Goal: Transaction & Acquisition: Purchase product/service

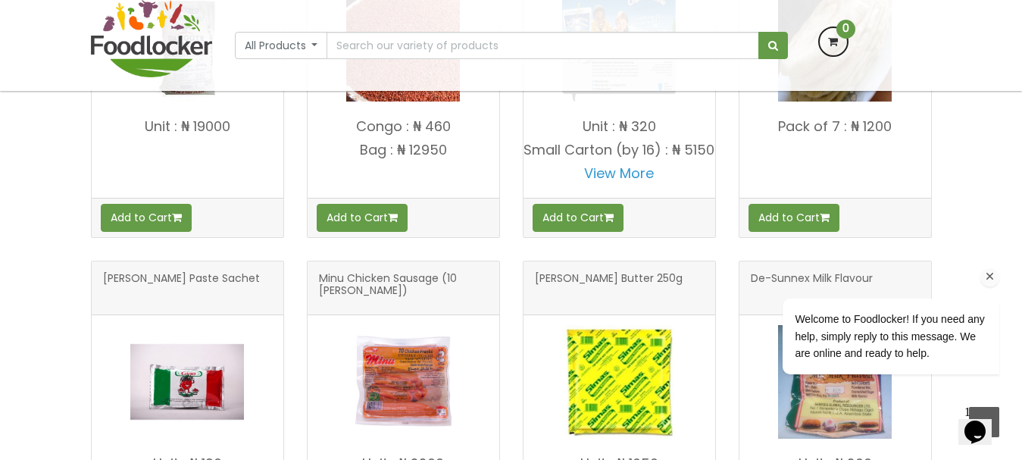
scroll to position [621, 0]
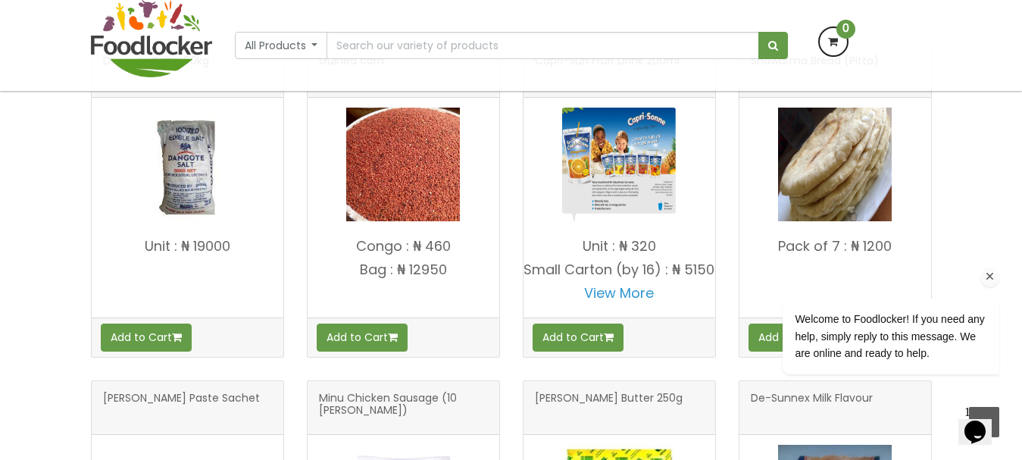
click at [989, 272] on icon "Chat attention grabber" at bounding box center [990, 277] width 14 height 14
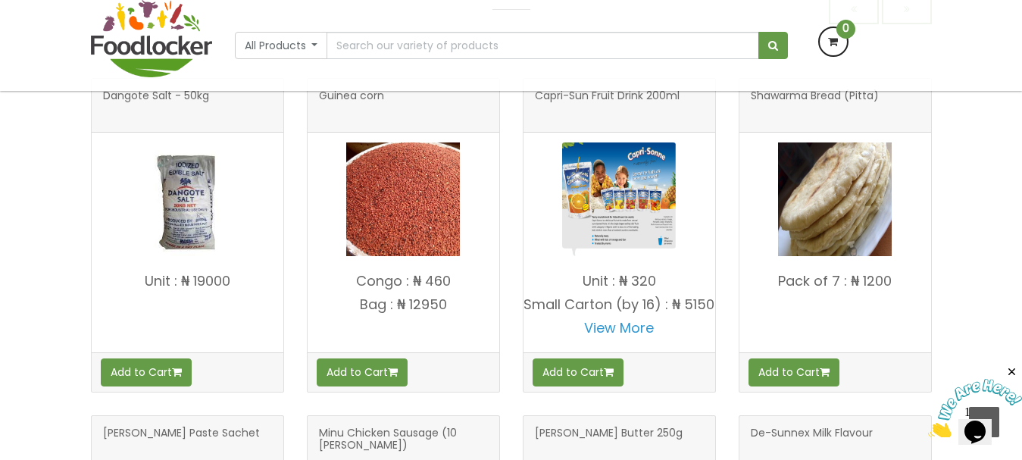
scroll to position [585, 0]
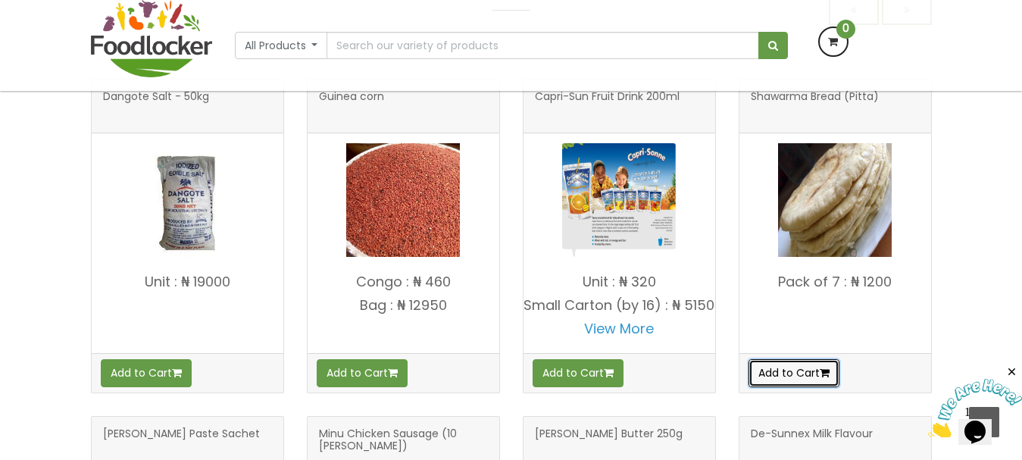
click at [781, 368] on button "Add to Cart" at bounding box center [794, 372] width 91 height 27
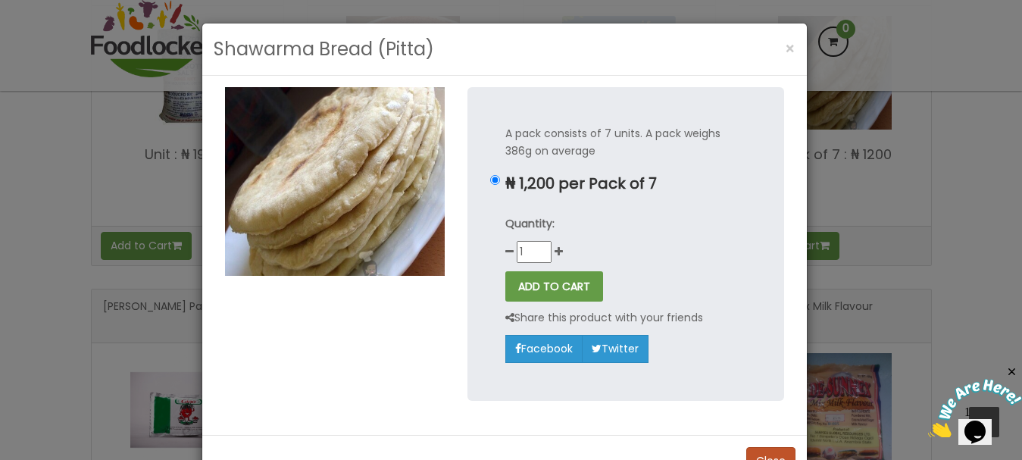
scroll to position [952, 0]
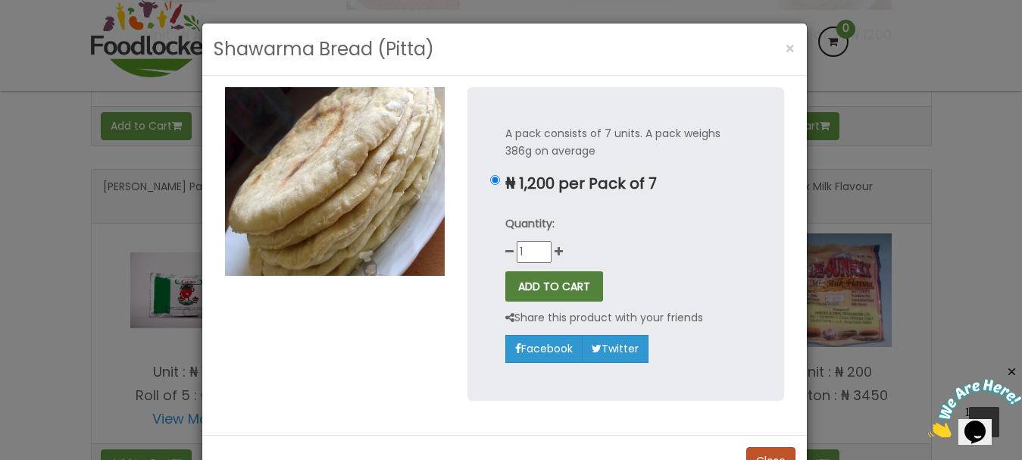
click at [560, 288] on button "ADD TO CART" at bounding box center [554, 286] width 98 height 30
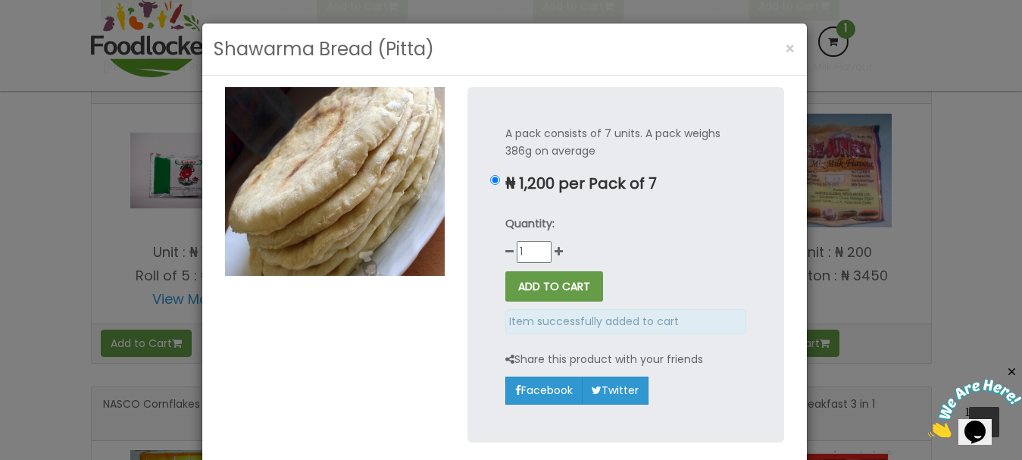
scroll to position [832, 0]
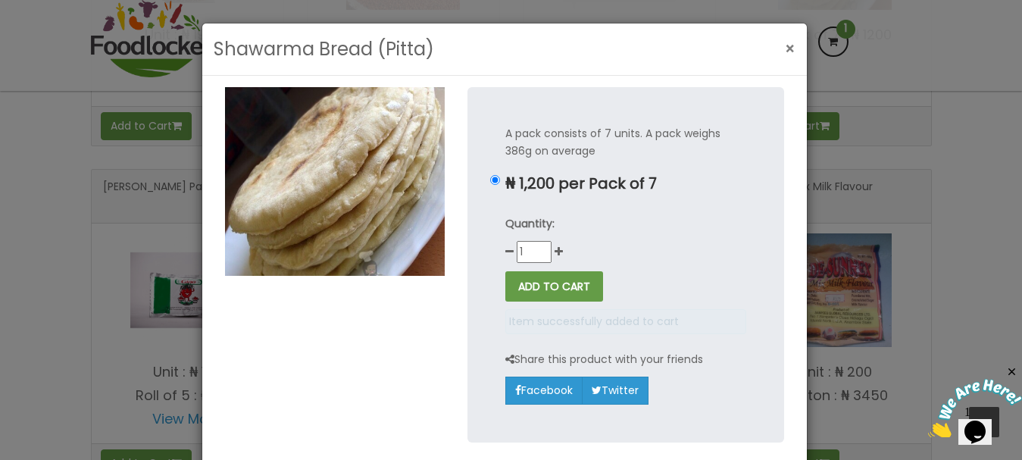
click at [785, 48] on span "×" at bounding box center [790, 49] width 11 height 22
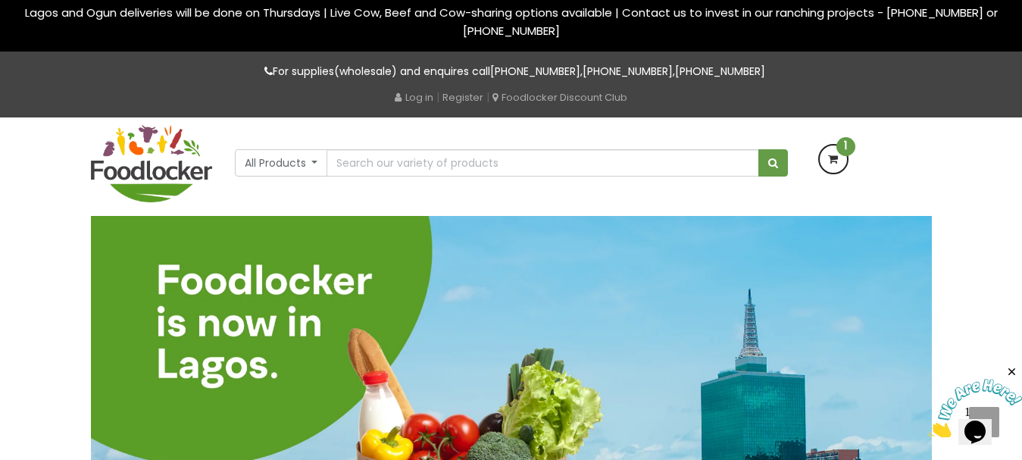
scroll to position [0, 0]
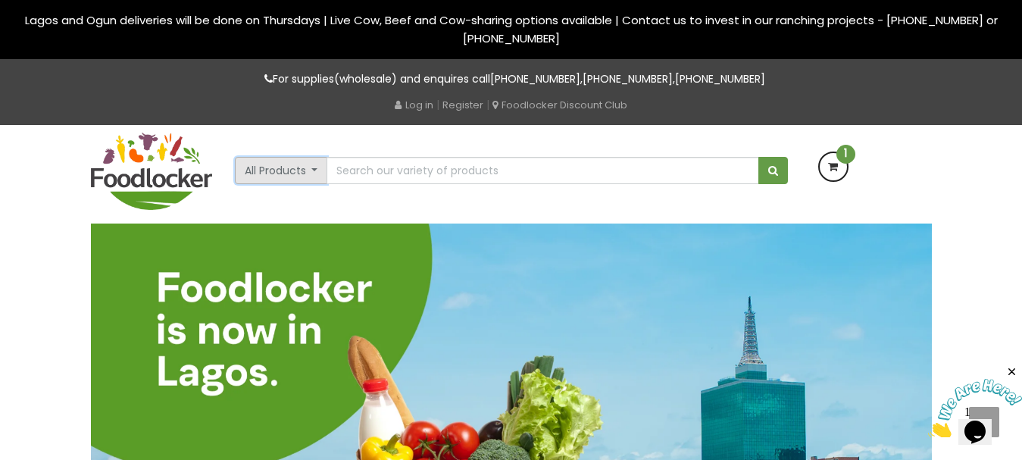
click at [314, 174] on button "All Products" at bounding box center [281, 170] width 93 height 27
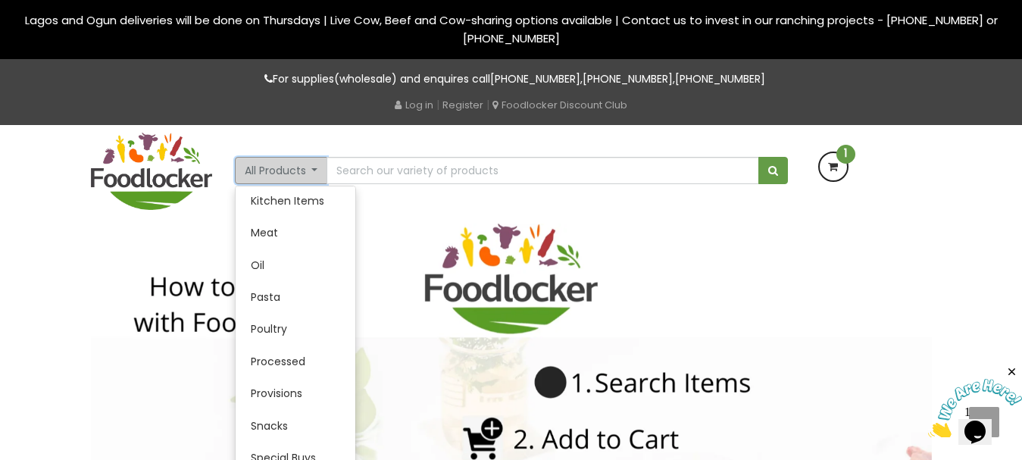
scroll to position [295, 0]
click at [289, 305] on link "Pasta" at bounding box center [296, 296] width 120 height 32
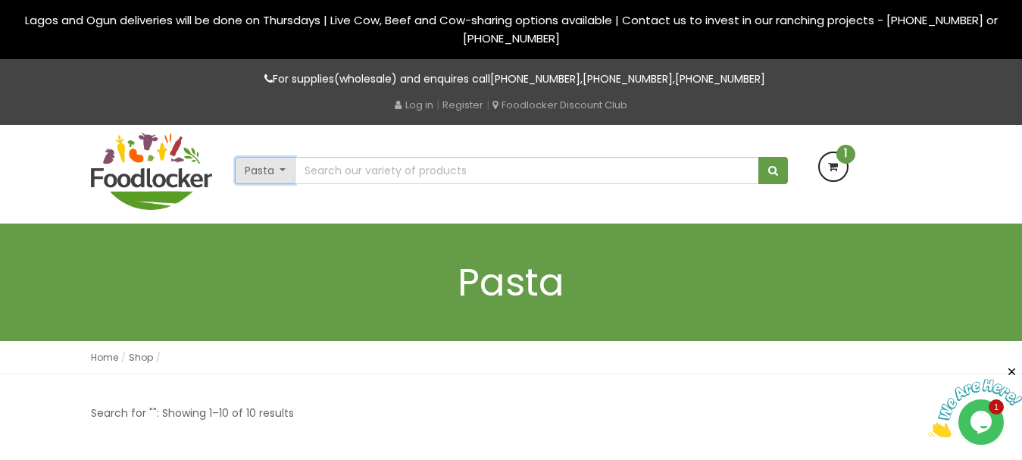
click at [287, 175] on button "Pasta" at bounding box center [265, 170] width 61 height 27
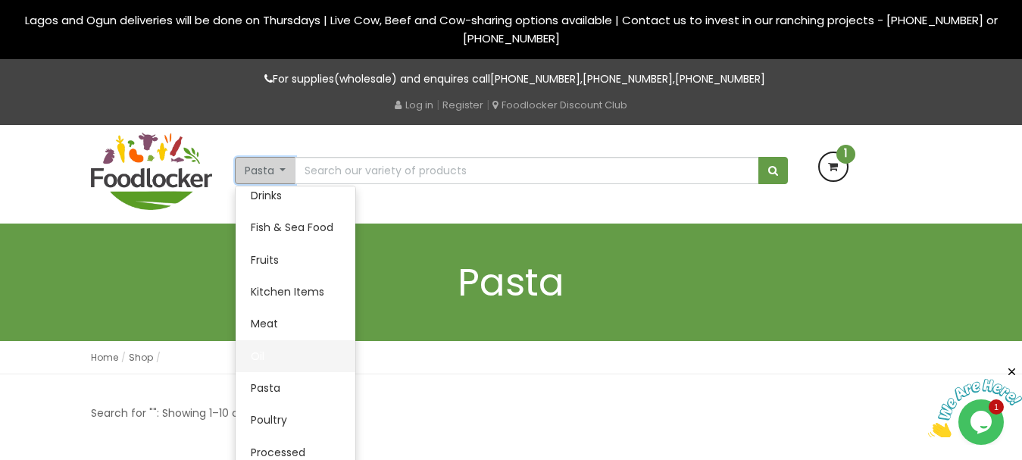
scroll to position [203, 0]
click at [292, 236] on link "Fish & Sea Food" at bounding box center [296, 228] width 120 height 32
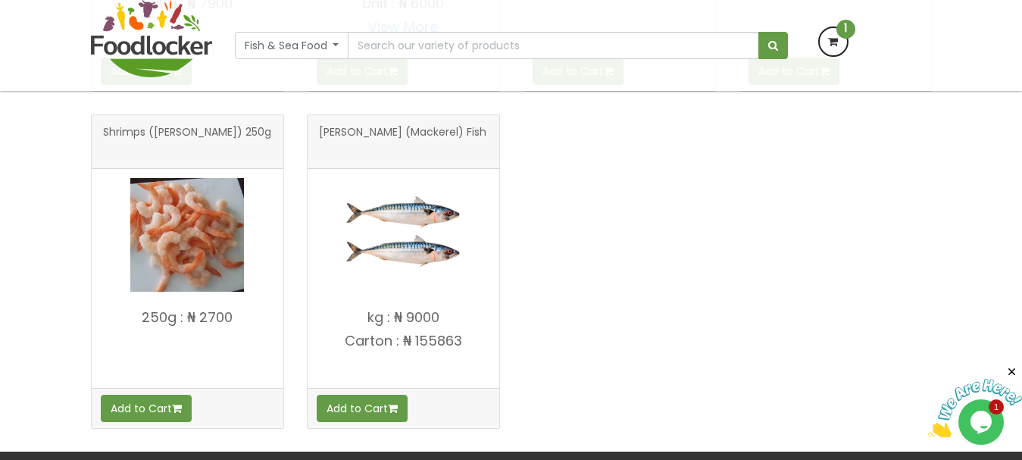
scroll to position [583, 0]
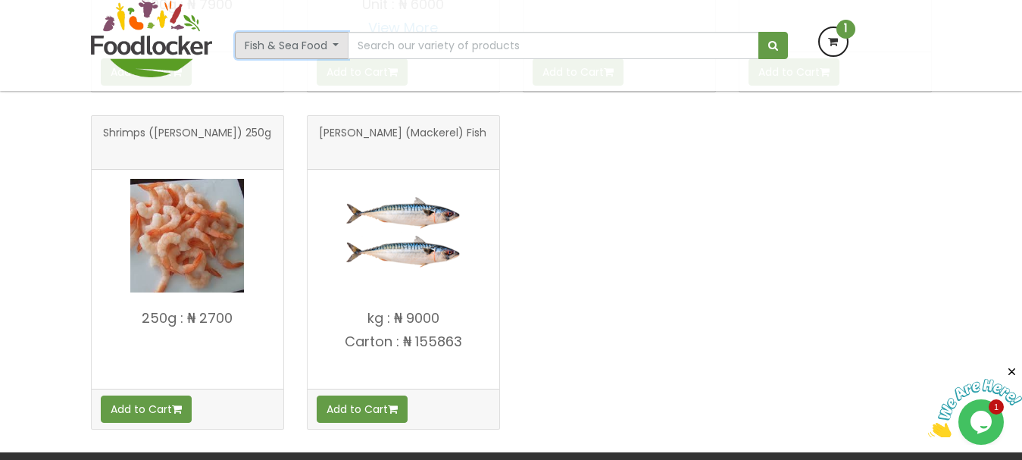
click at [263, 32] on button "Fish & Sea Food" at bounding box center [292, 45] width 114 height 27
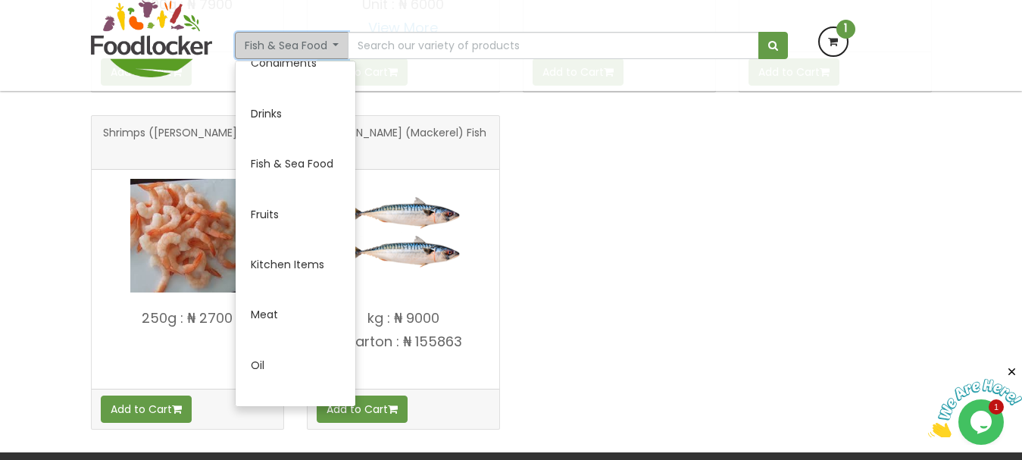
scroll to position [280, 0]
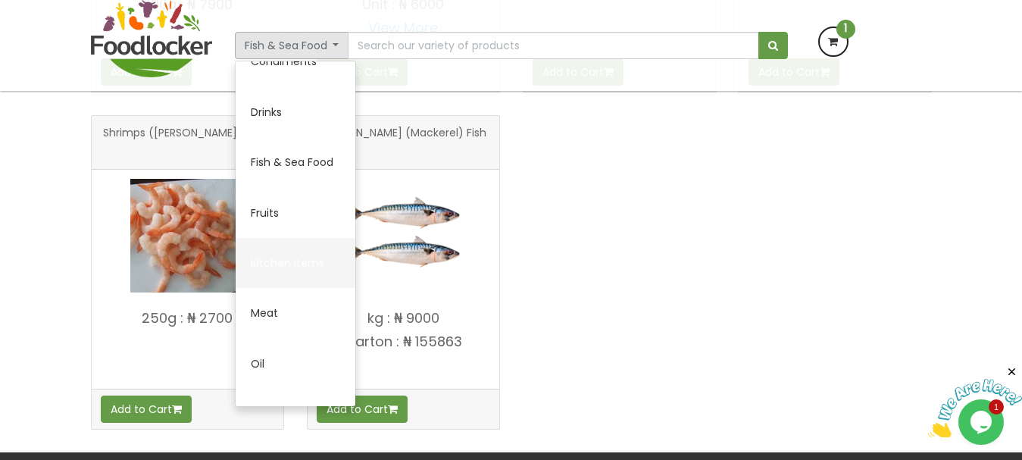
click at [283, 259] on link "Kitchen Items" at bounding box center [296, 263] width 120 height 50
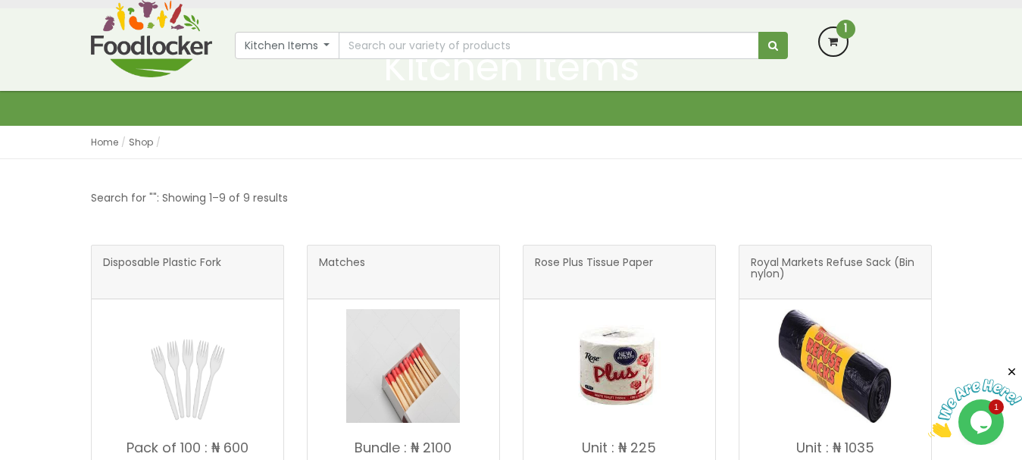
scroll to position [12, 0]
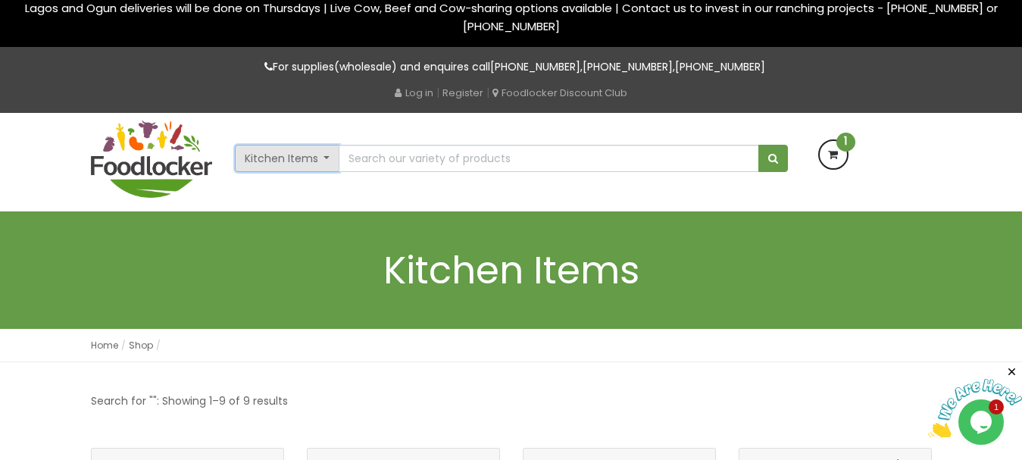
click at [306, 162] on button "Kitchen Items" at bounding box center [287, 158] width 105 height 27
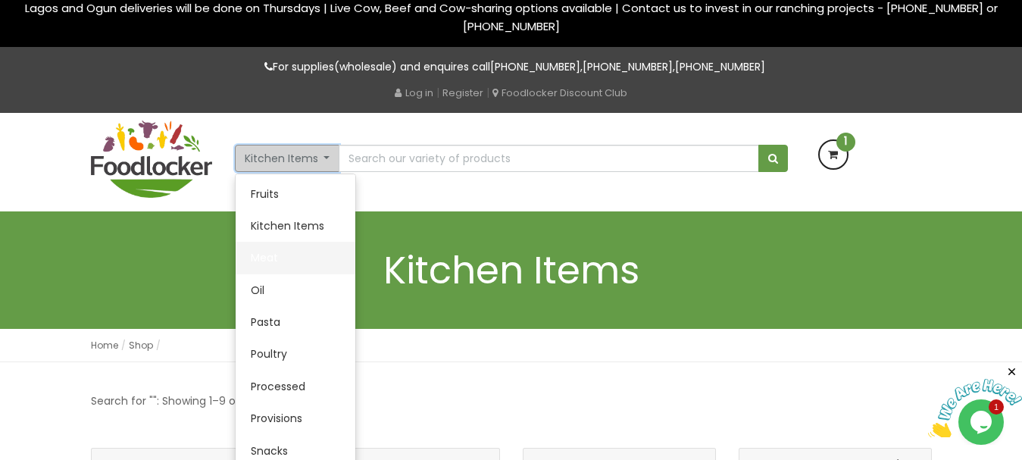
scroll to position [258, 0]
click at [279, 265] on link "Meat" at bounding box center [296, 257] width 120 height 32
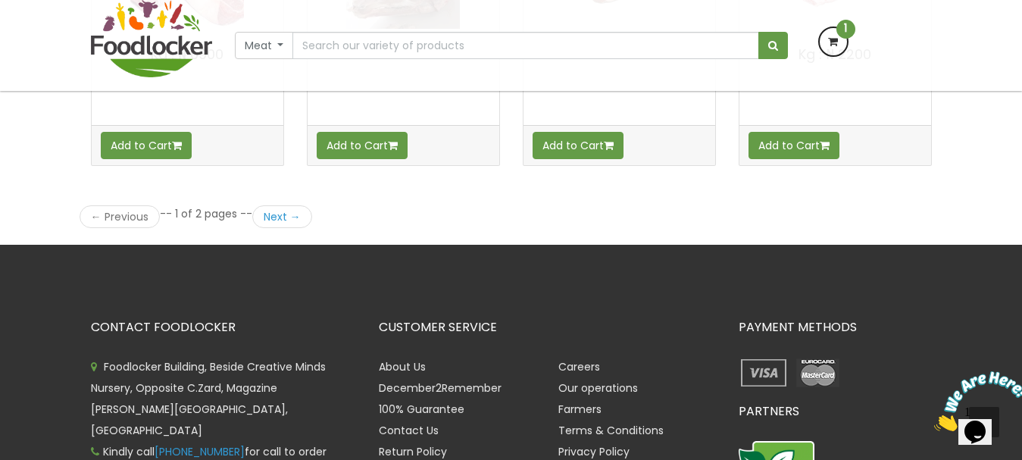
scroll to position [2240, 0]
click at [304, 218] on link "Next →" at bounding box center [282, 216] width 60 height 23
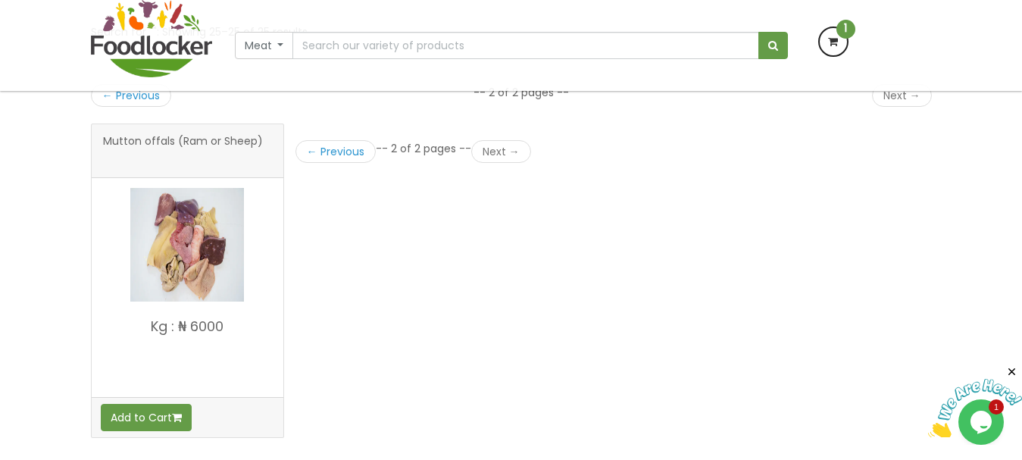
scroll to position [261, 0]
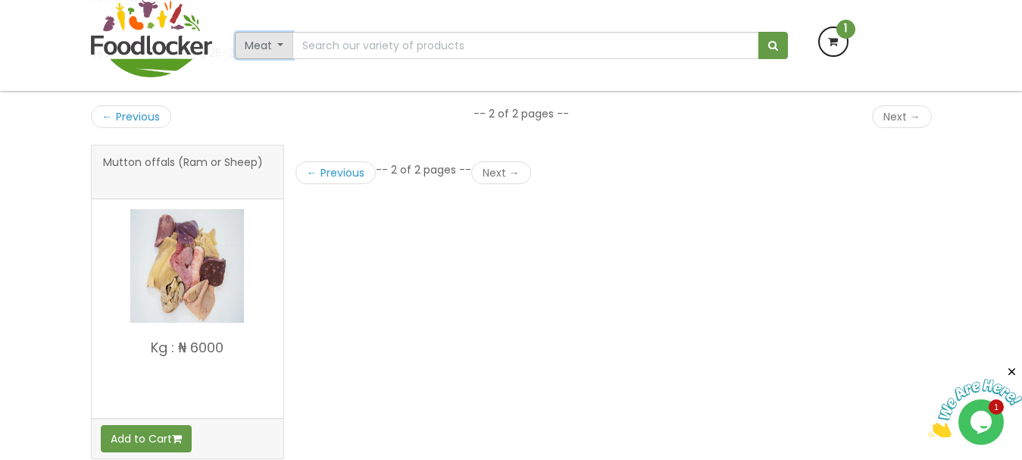
click at [281, 49] on button "Meat" at bounding box center [264, 45] width 59 height 27
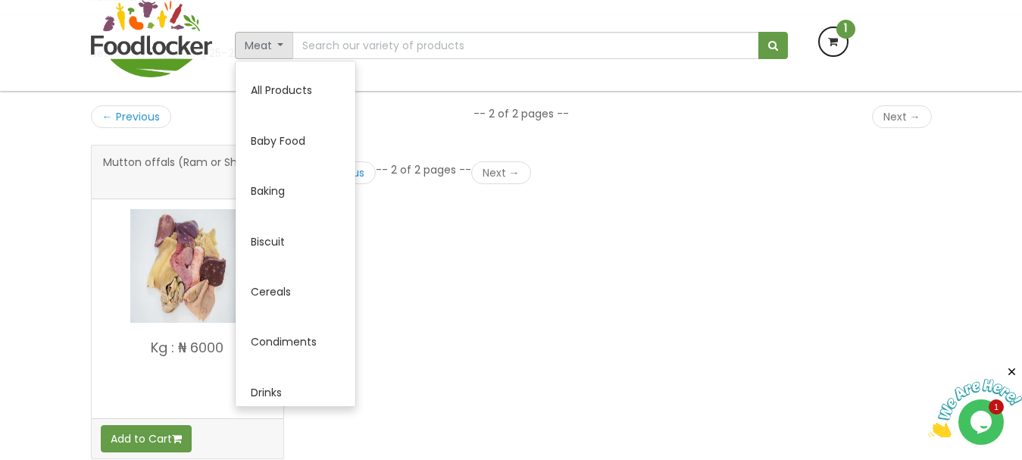
click at [414, 205] on div "← Previous -- 2 of 2 pages -- Next →" at bounding box center [413, 313] width 258 height 337
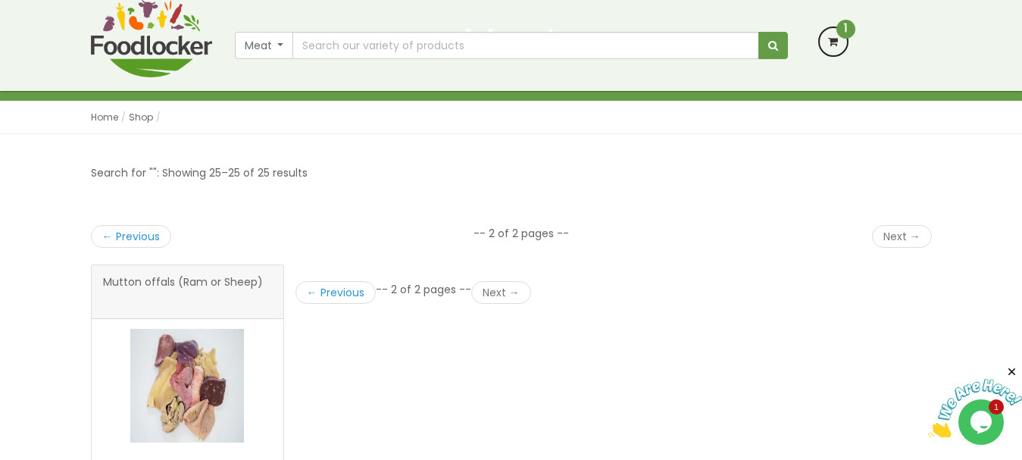
scroll to position [141, 0]
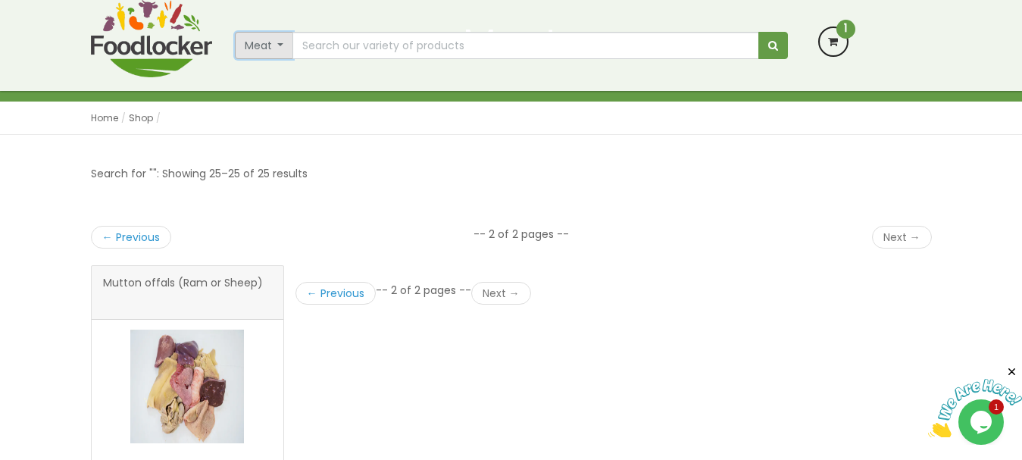
click at [277, 49] on button "Meat" at bounding box center [264, 45] width 59 height 27
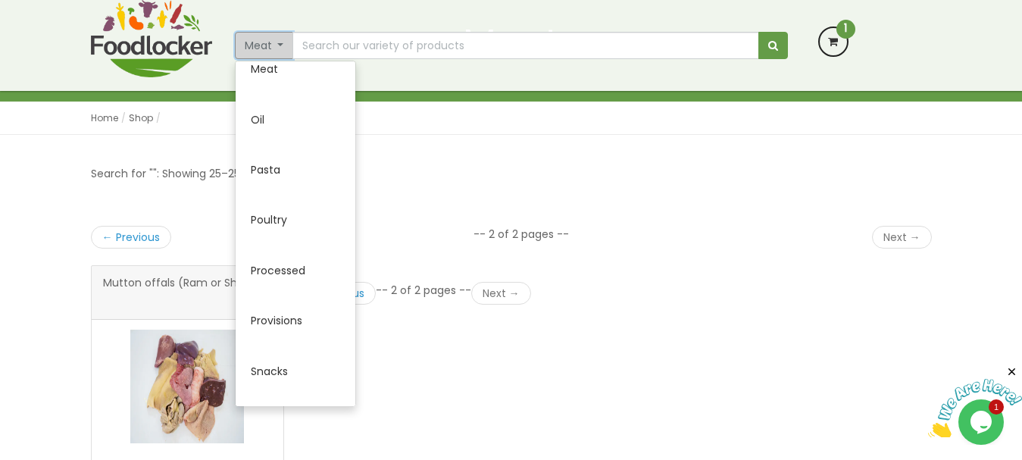
scroll to position [527, 0]
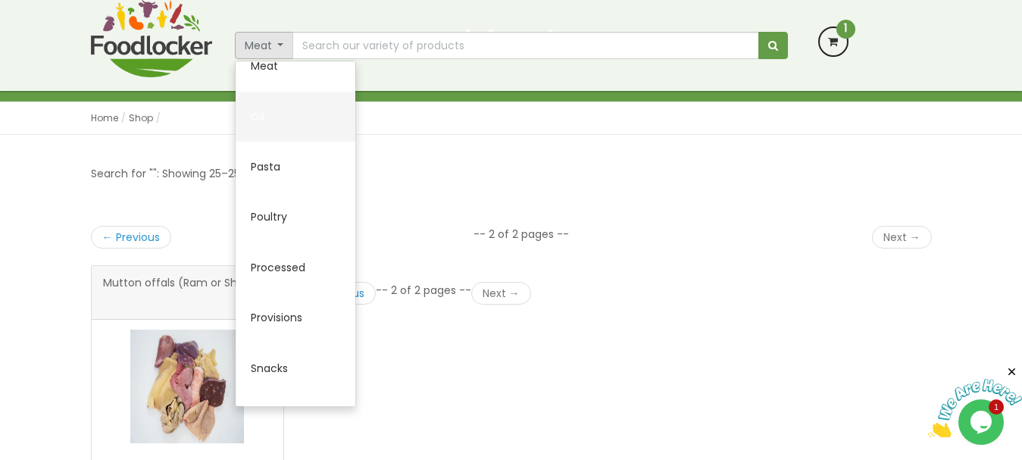
click at [261, 123] on link "Oil" at bounding box center [296, 117] width 120 height 50
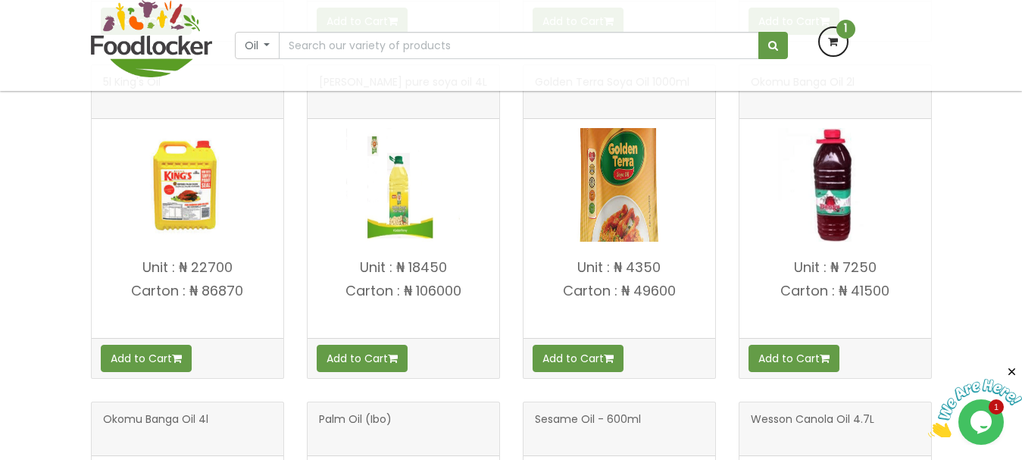
scroll to position [457, 0]
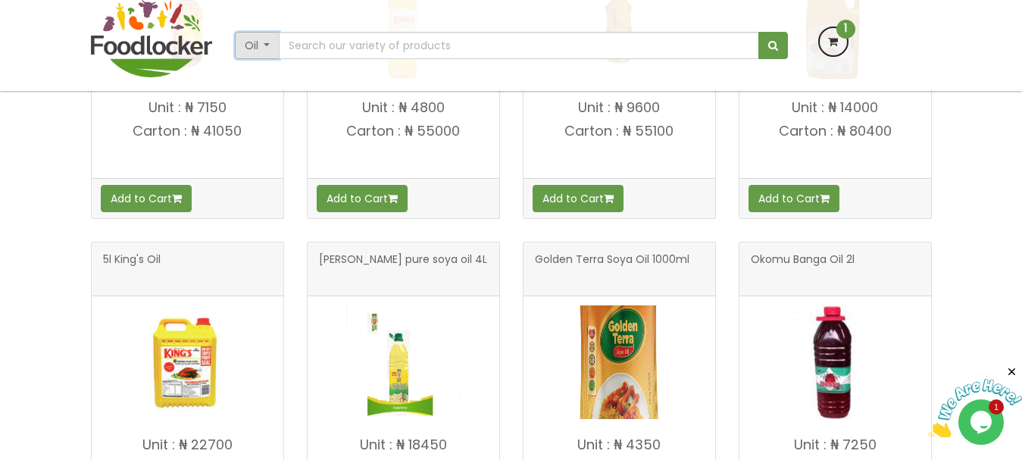
click at [274, 47] on button "Oil" at bounding box center [257, 45] width 45 height 27
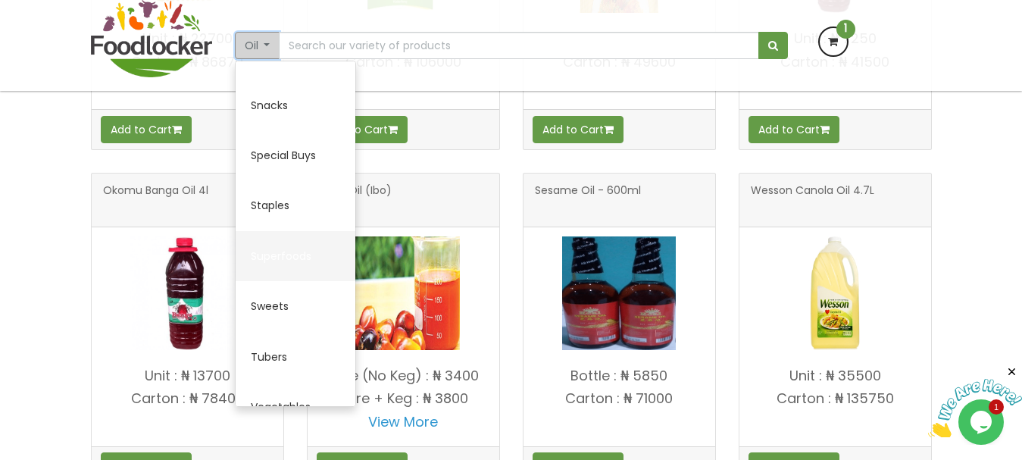
scroll to position [786, 0]
click at [295, 265] on link "Superfoods" at bounding box center [296, 260] width 120 height 50
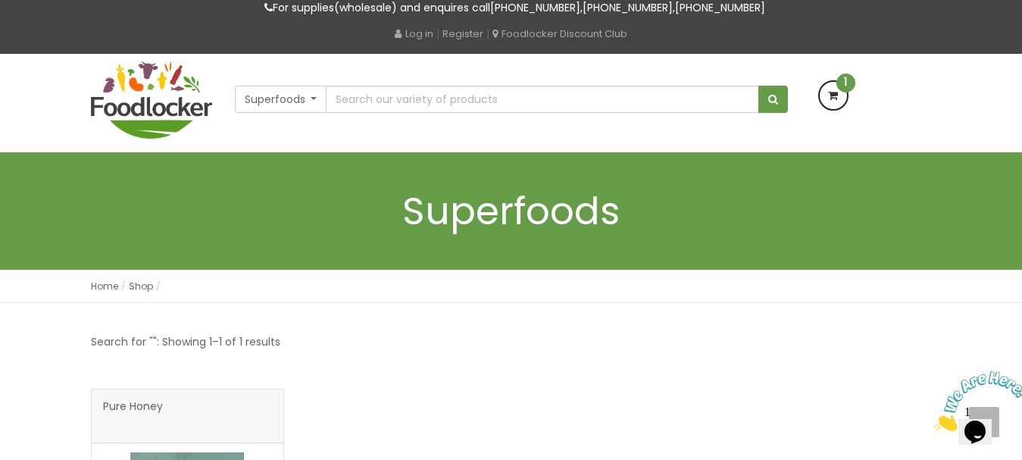
scroll to position [61, 0]
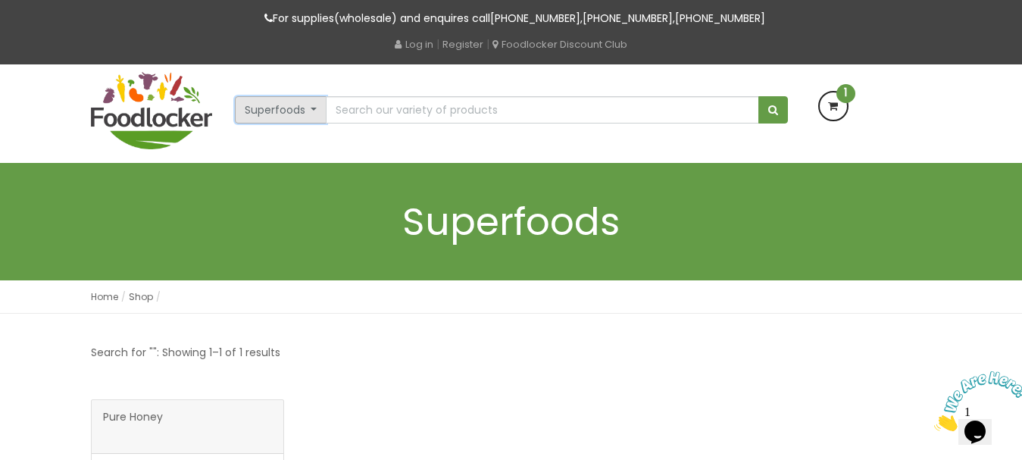
click at [311, 116] on button "Superfoods" at bounding box center [281, 109] width 92 height 27
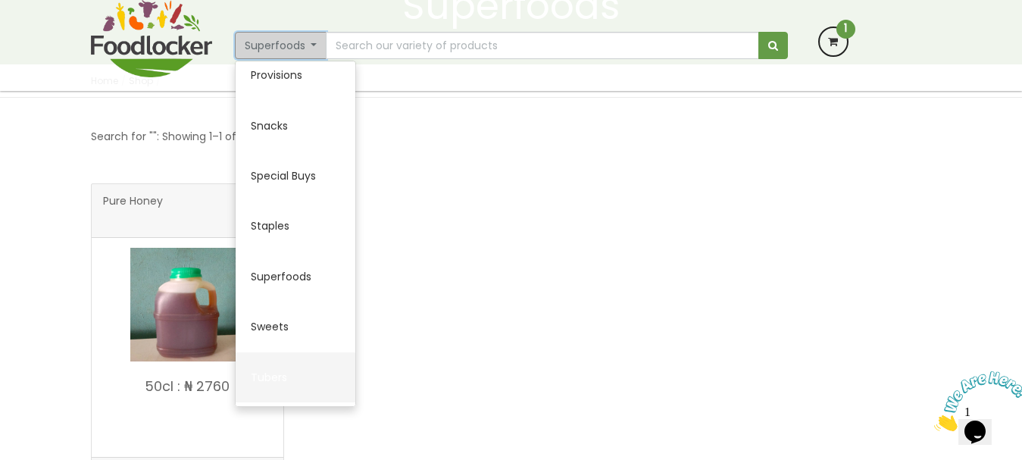
scroll to position [820, 0]
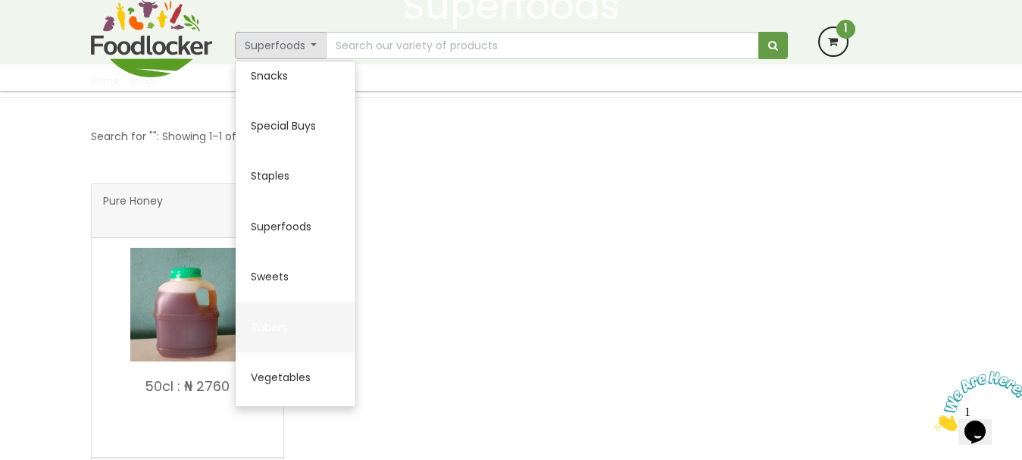
click at [271, 317] on link "Tubers" at bounding box center [296, 327] width 120 height 50
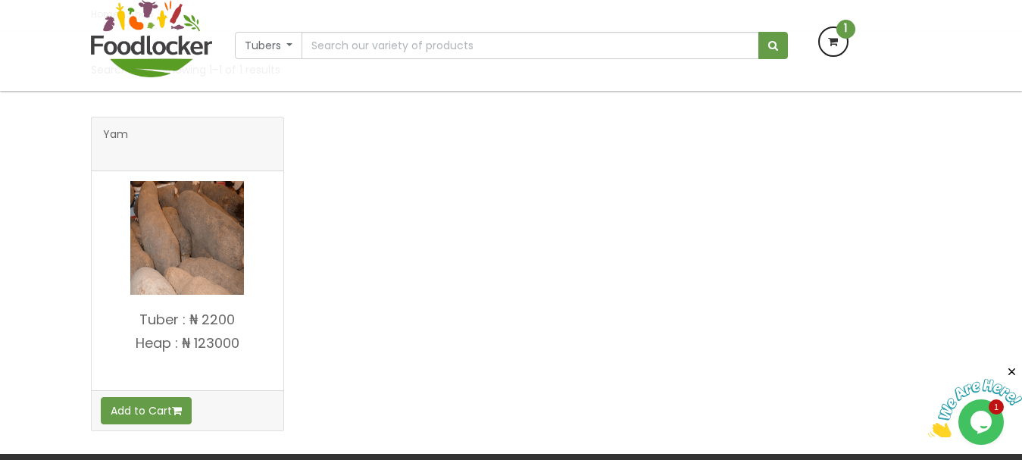
scroll to position [244, 0]
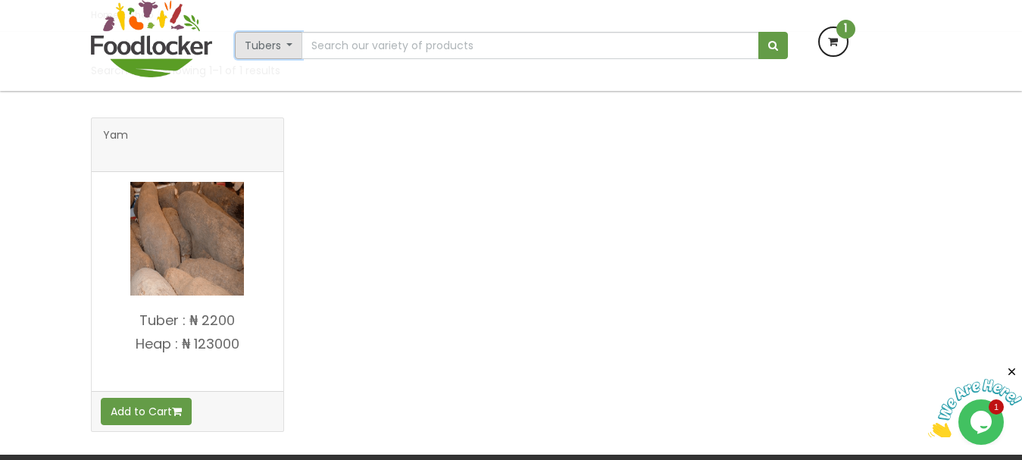
click at [289, 53] on button "Tubers" at bounding box center [269, 45] width 68 height 27
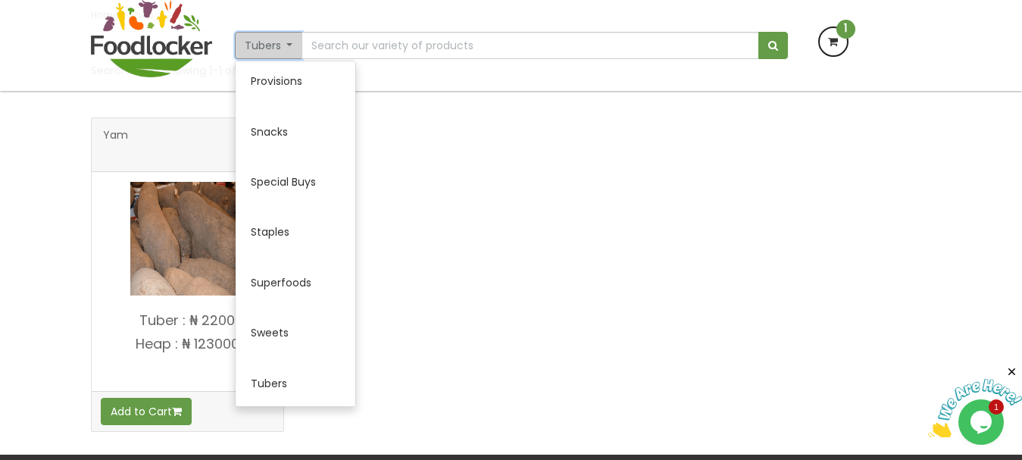
scroll to position [820, 0]
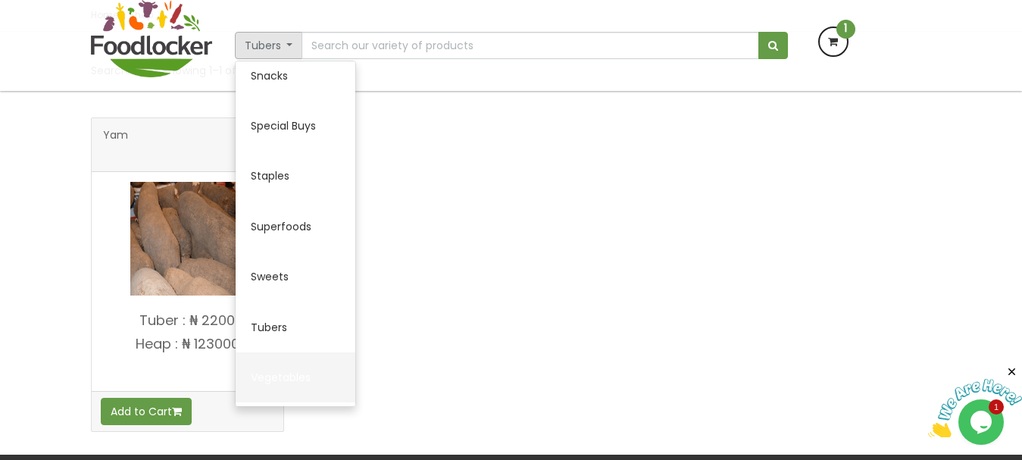
click at [289, 362] on link "Vegetables" at bounding box center [296, 377] width 120 height 50
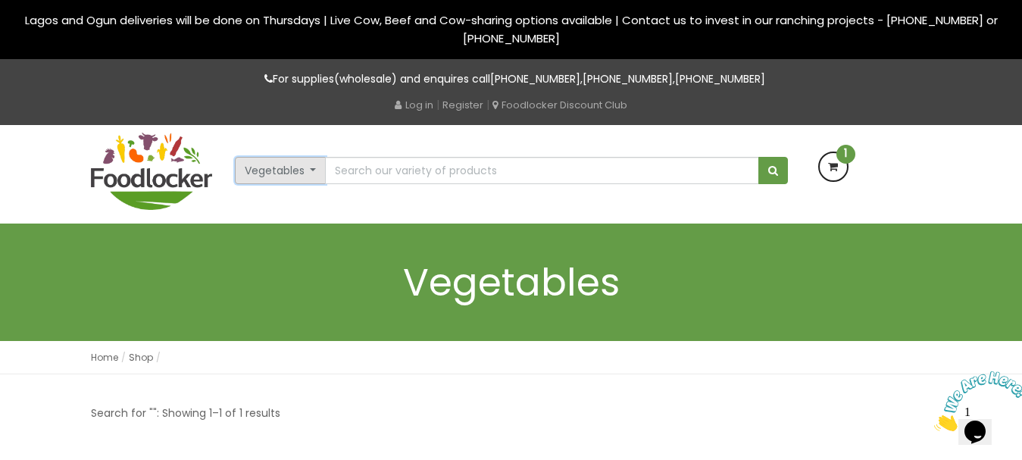
click at [296, 169] on button "Vegetables" at bounding box center [281, 170] width 92 height 27
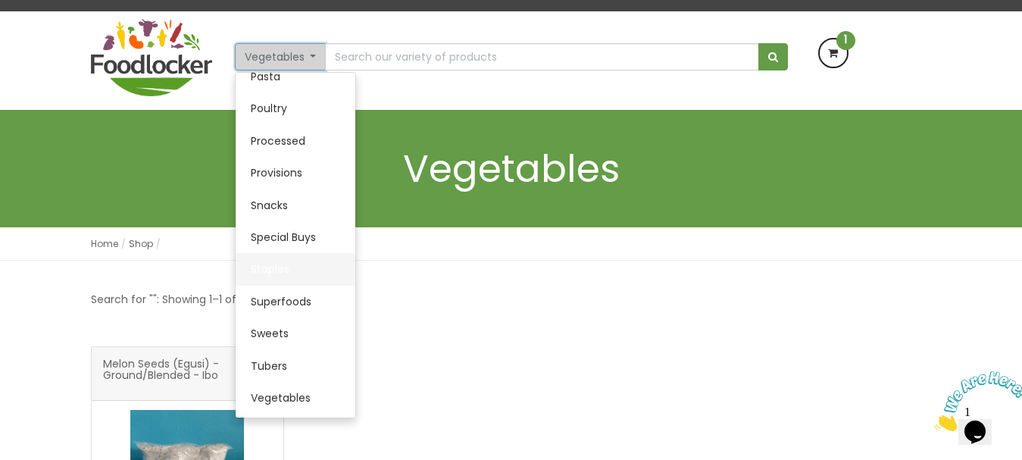
scroll to position [114, 0]
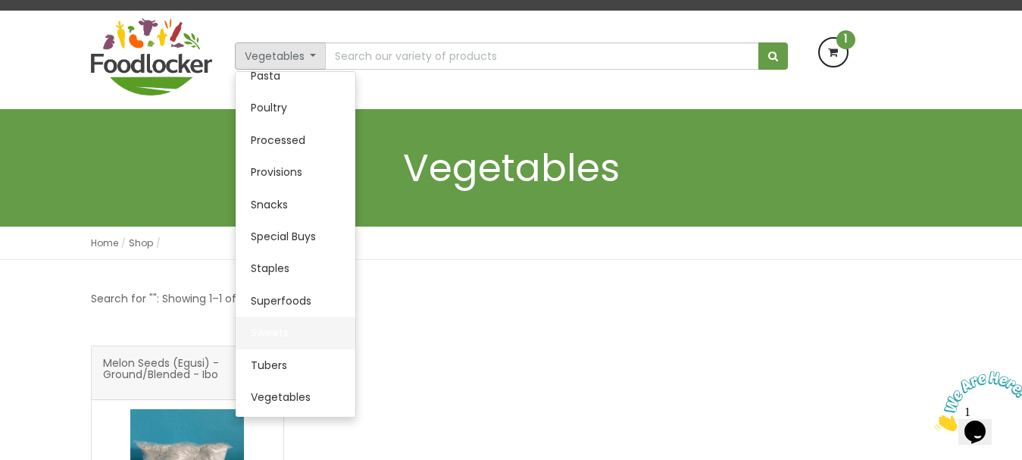
click at [291, 343] on link "Sweets" at bounding box center [296, 333] width 120 height 32
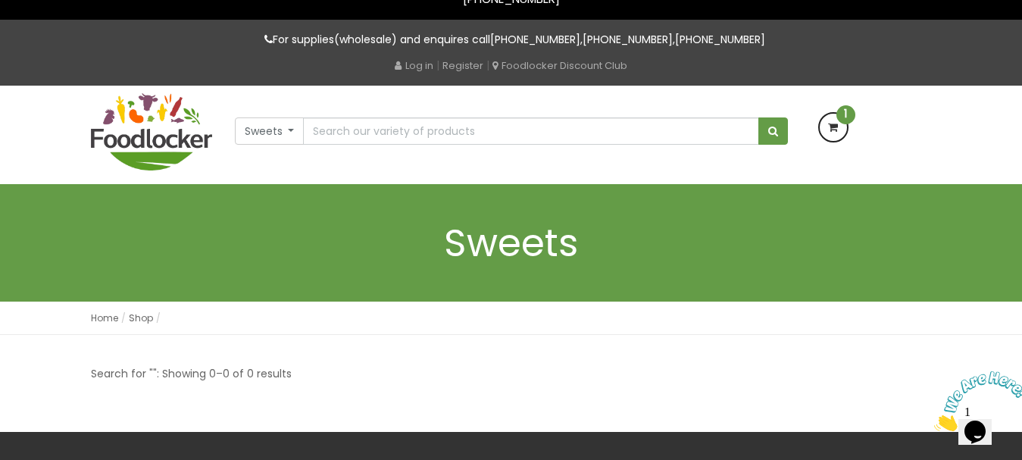
scroll to position [39, 0]
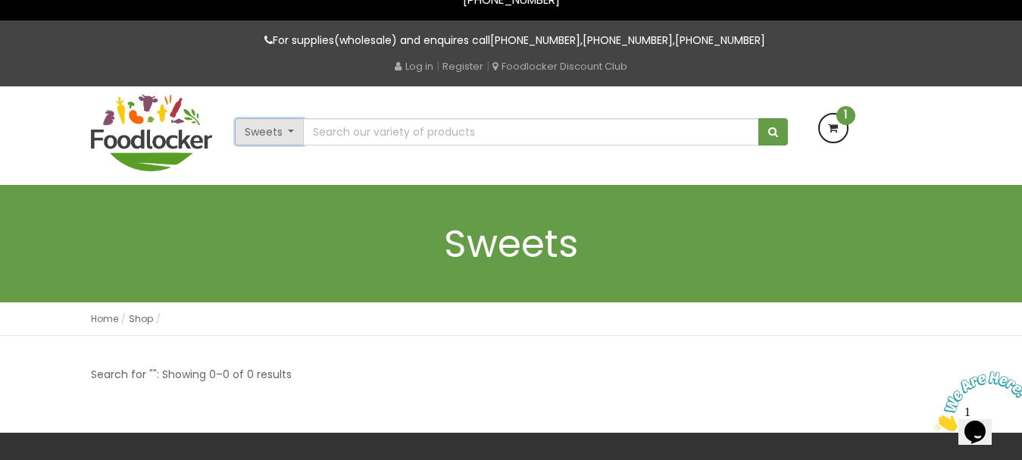
click at [294, 143] on button "Sweets" at bounding box center [270, 131] width 70 height 27
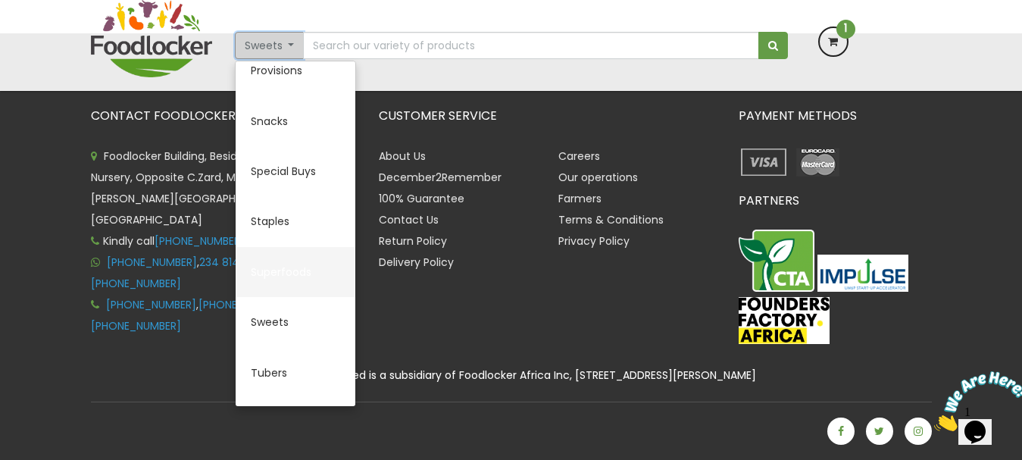
scroll to position [774, 0]
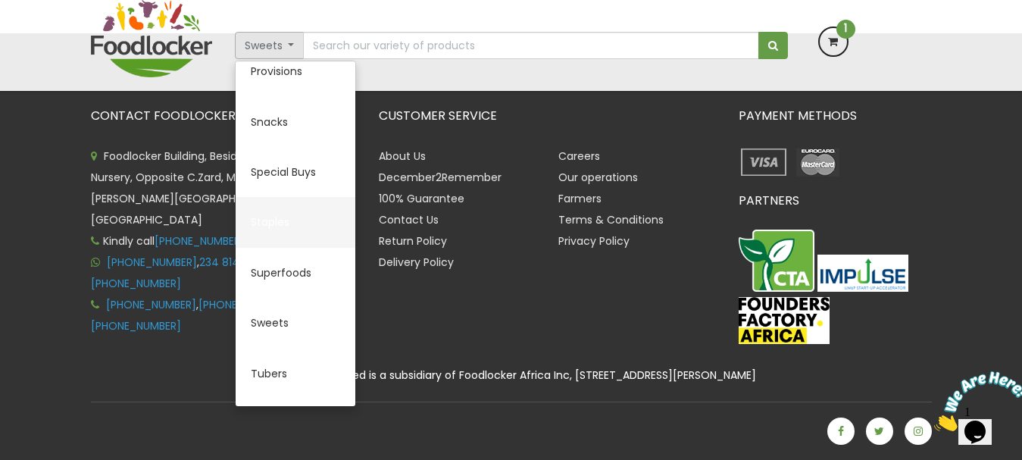
click at [266, 222] on link "Staples" at bounding box center [296, 222] width 120 height 50
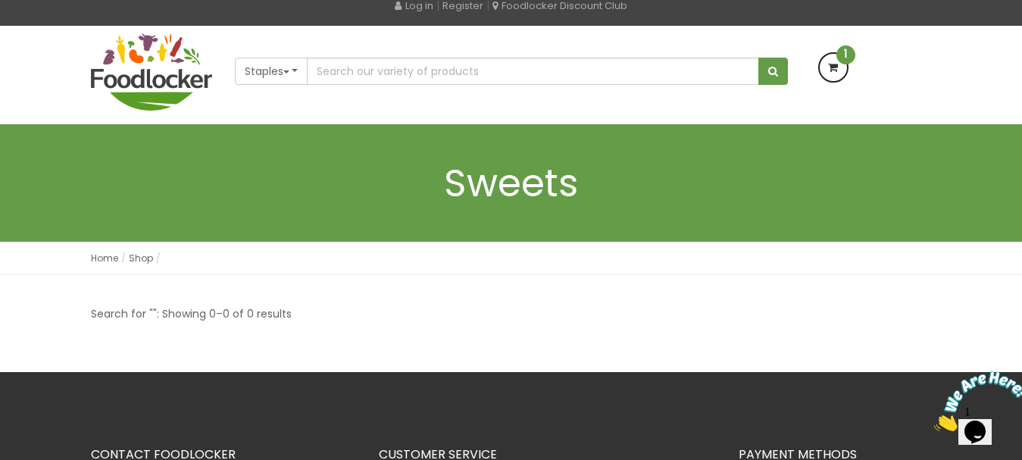
scroll to position [100, 0]
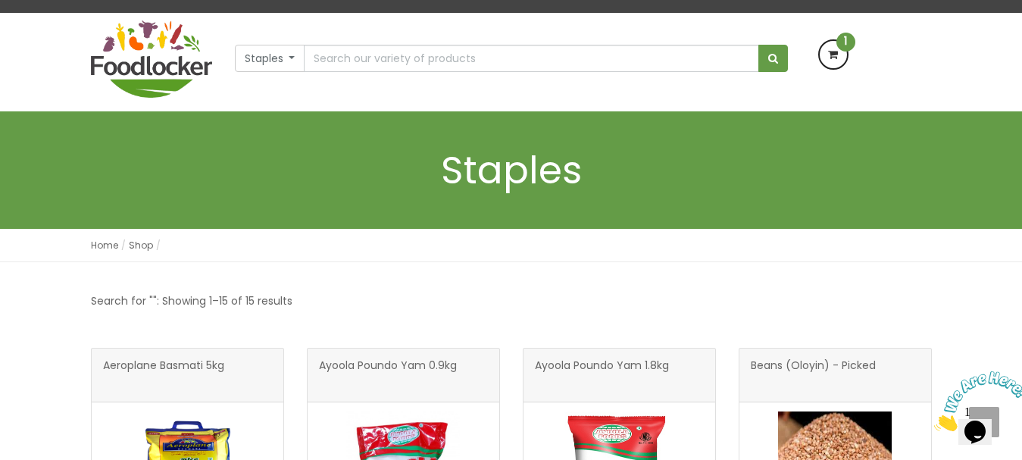
scroll to position [17, 0]
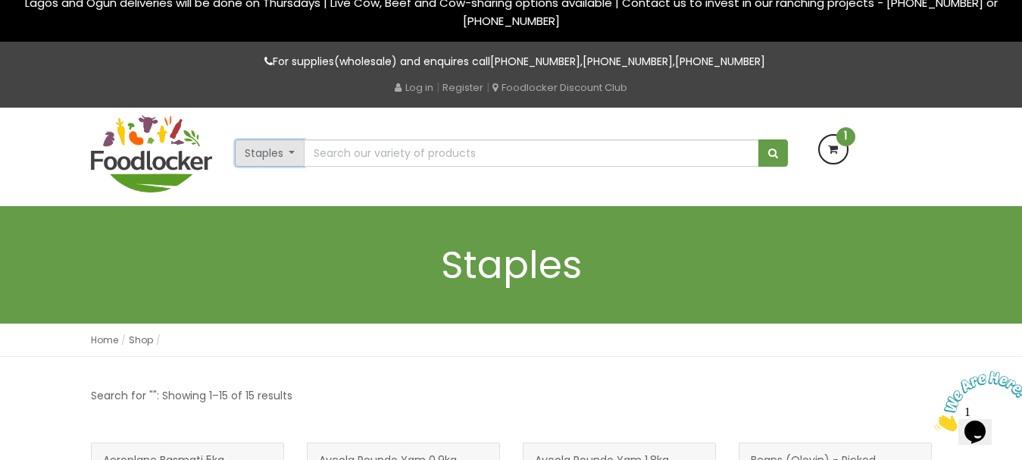
click at [290, 152] on button "Staples" at bounding box center [270, 152] width 70 height 27
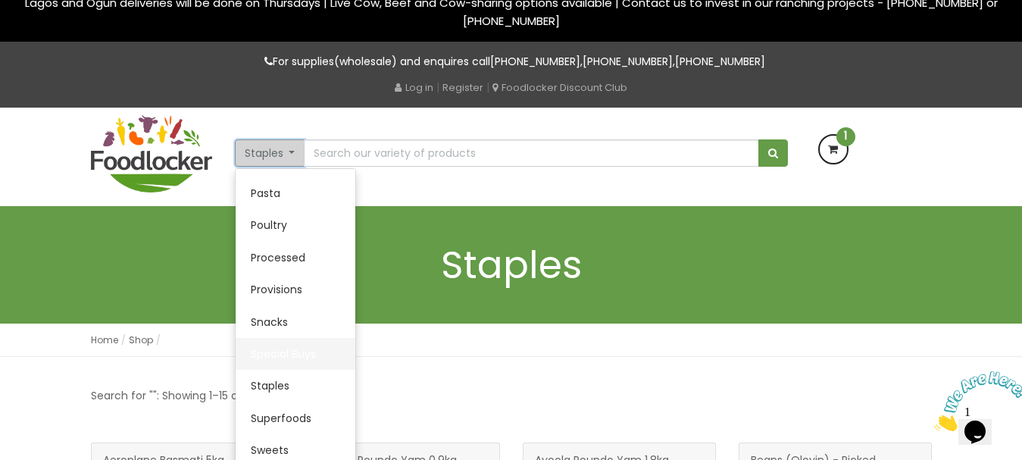
scroll to position [382, 0]
click at [281, 350] on link "Special Buys" at bounding box center [296, 353] width 120 height 32
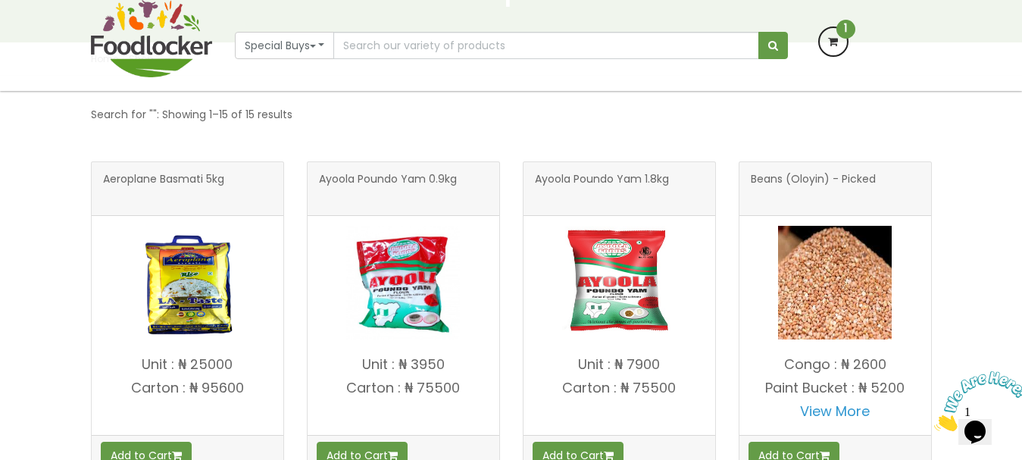
scroll to position [285, 0]
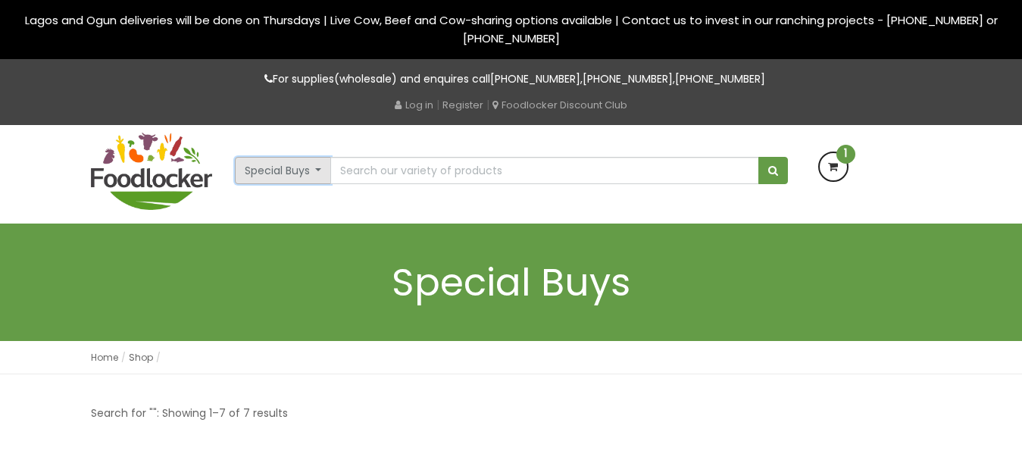
click at [286, 162] on button "Special Buys" at bounding box center [283, 170] width 97 height 27
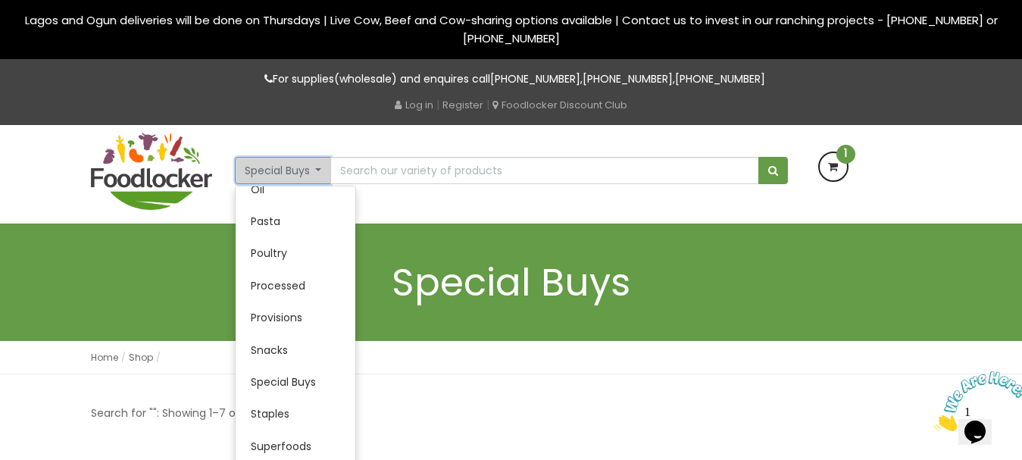
scroll to position [367, 0]
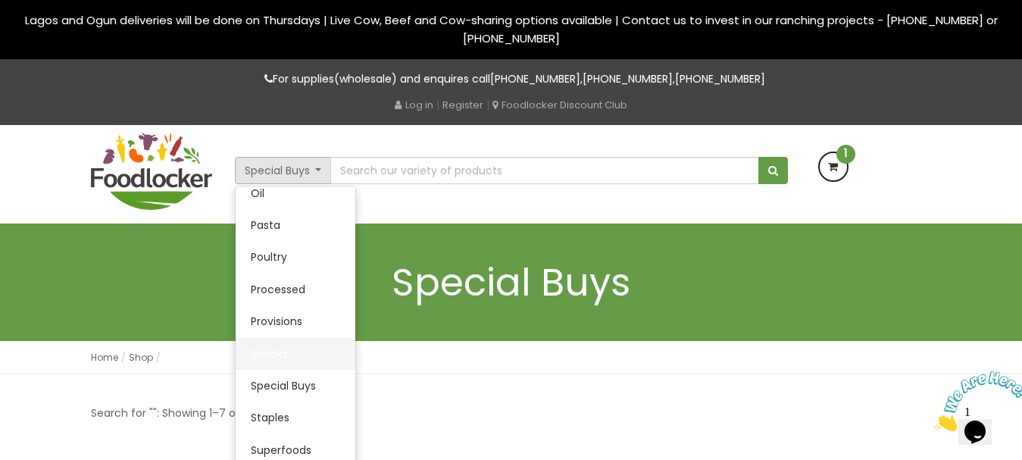
click at [284, 356] on link "Snacks" at bounding box center [296, 354] width 120 height 32
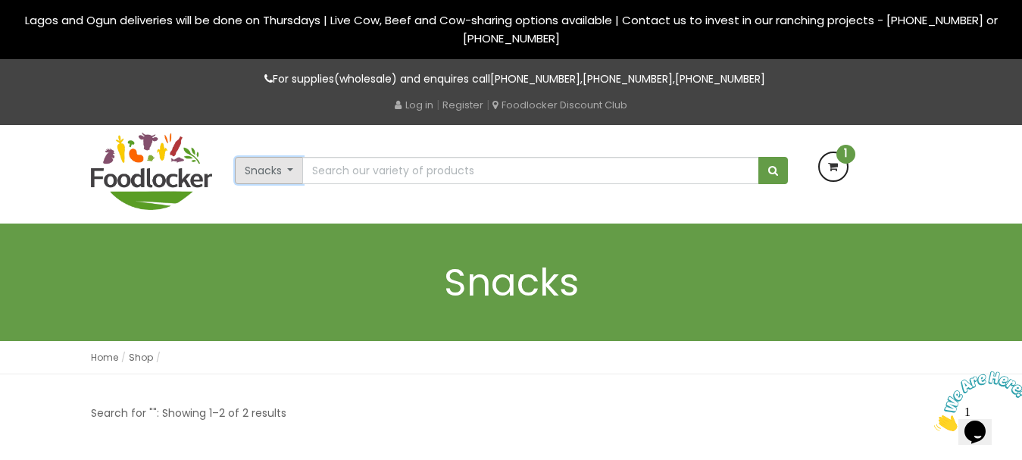
click at [292, 183] on button "Snacks" at bounding box center [269, 170] width 69 height 27
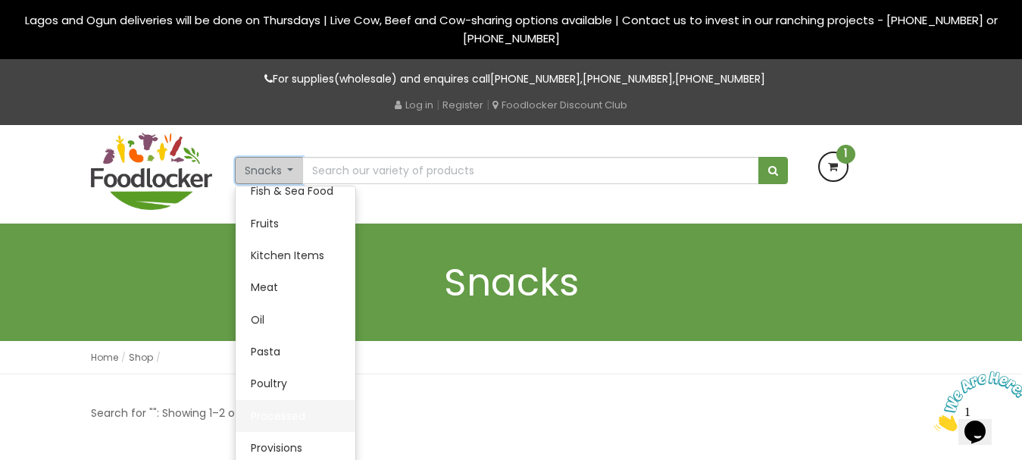
scroll to position [262, 0]
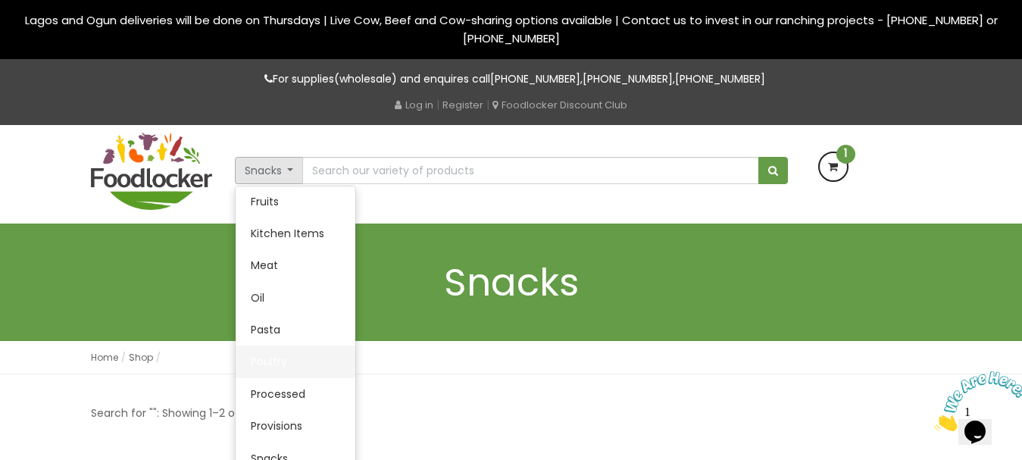
click at [277, 363] on link "Poultry" at bounding box center [296, 361] width 120 height 32
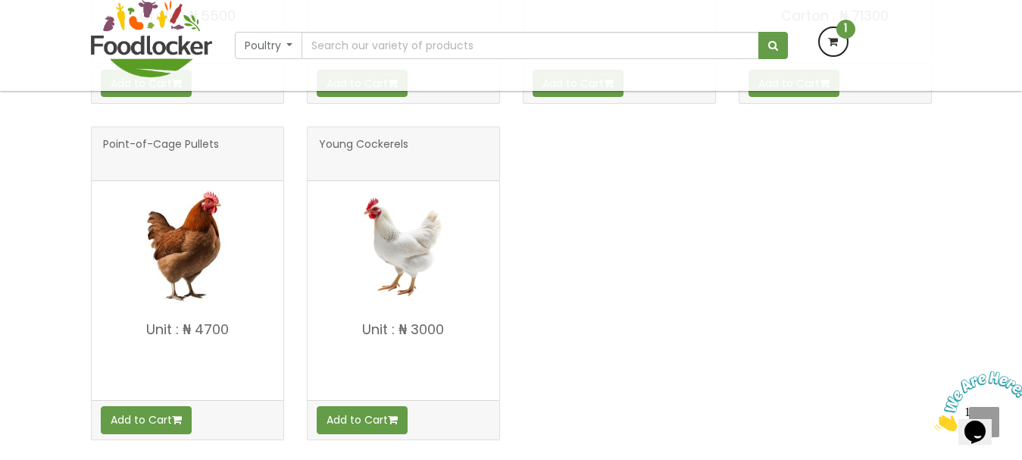
scroll to position [908, 0]
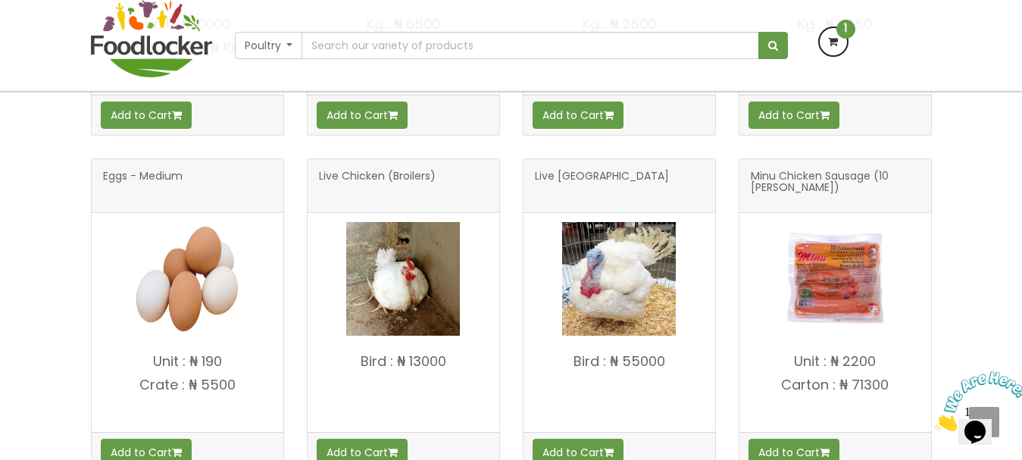
scroll to position [543, 0]
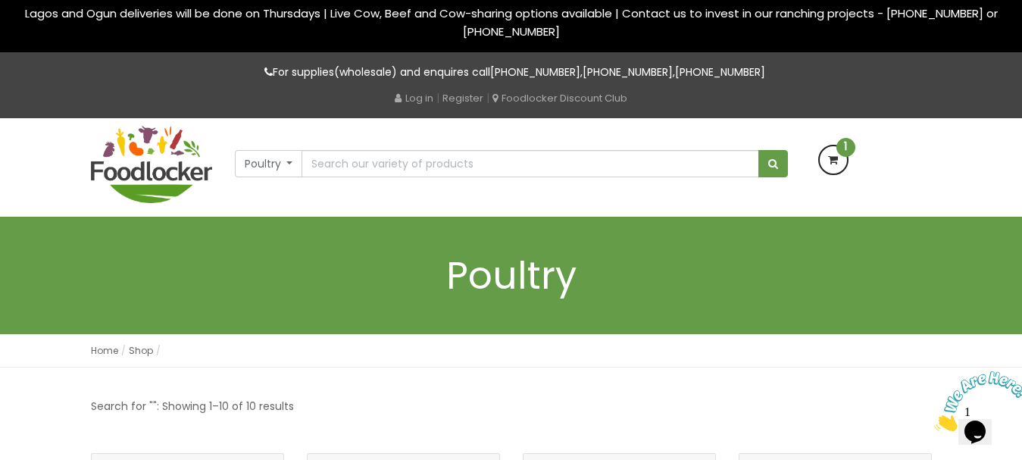
scroll to position [0, 0]
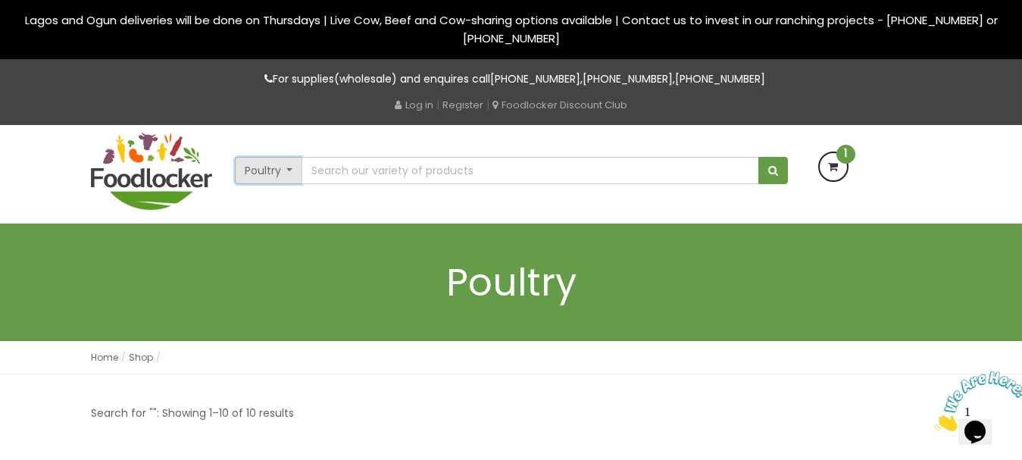
click at [286, 167] on button "Poultry" at bounding box center [269, 170] width 68 height 27
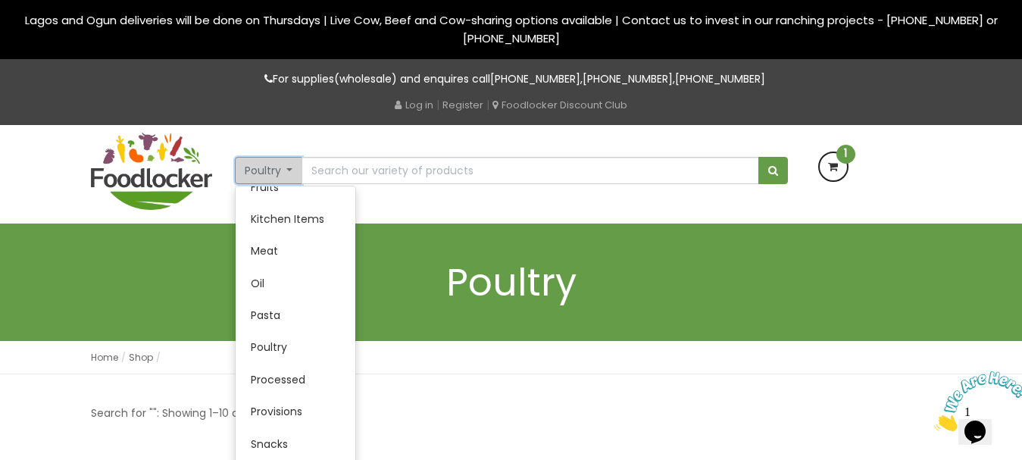
scroll to position [355, 0]
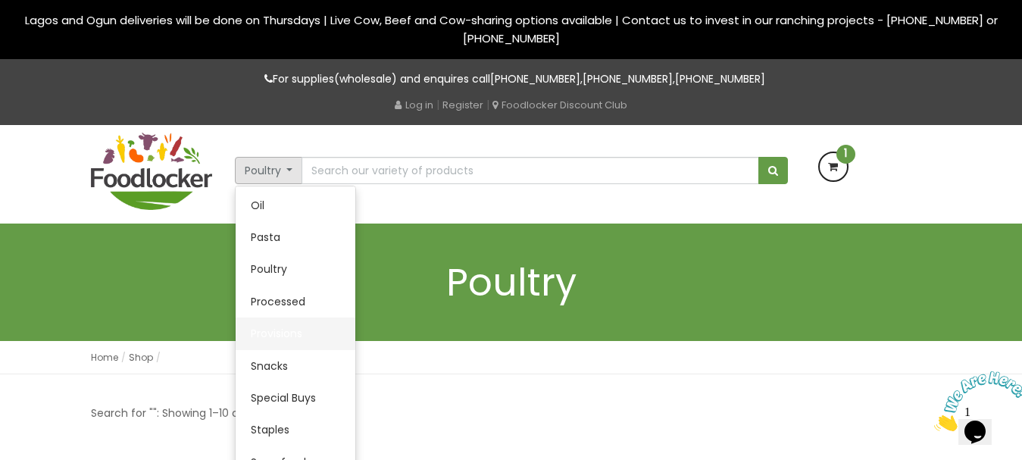
click at [288, 341] on link "Provisions" at bounding box center [296, 333] width 120 height 32
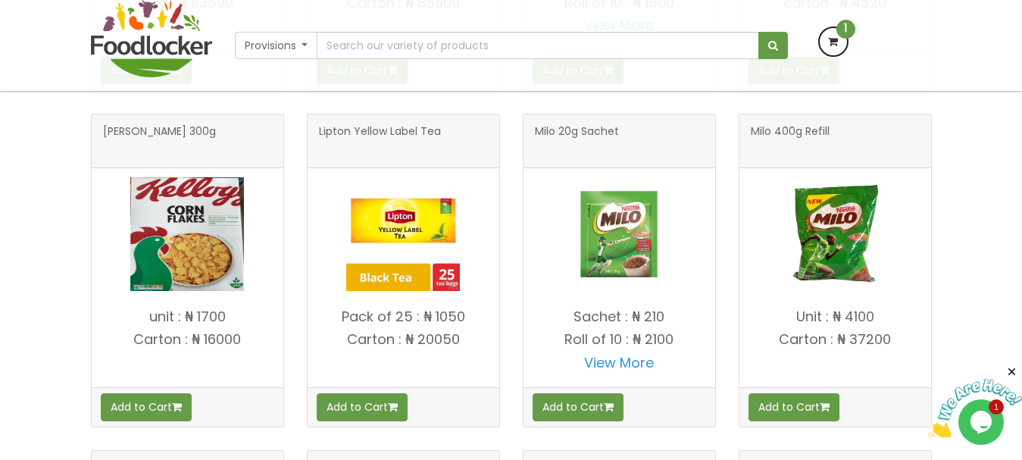
scroll to position [921, 0]
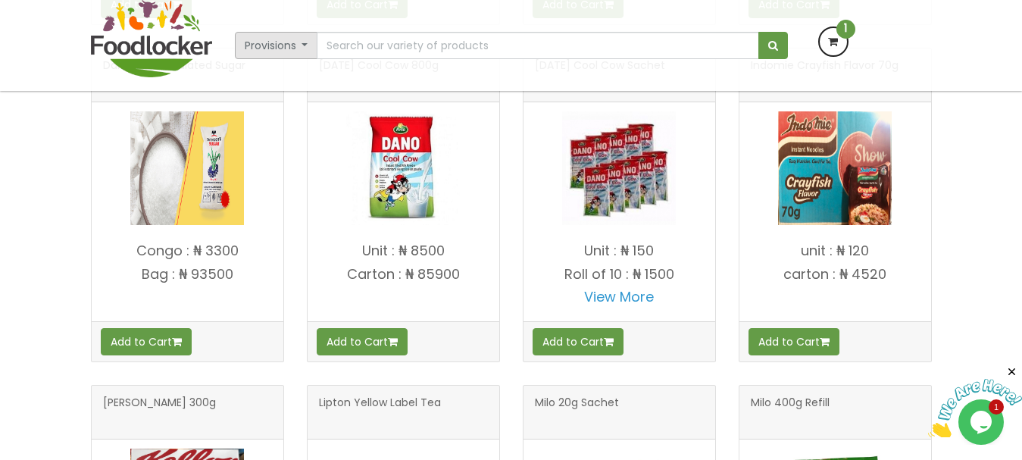
scroll to position [478, 0]
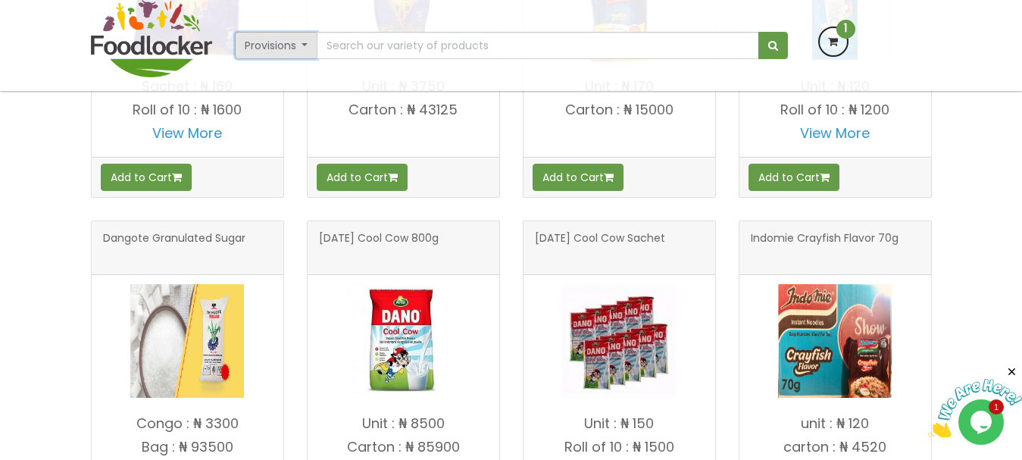
click at [300, 49] on button "Provisions" at bounding box center [276, 45] width 83 height 27
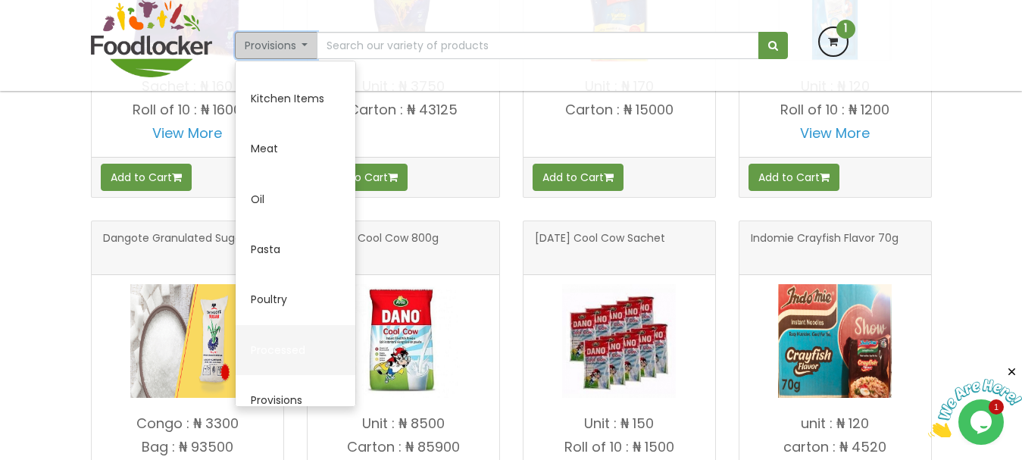
scroll to position [508, 0]
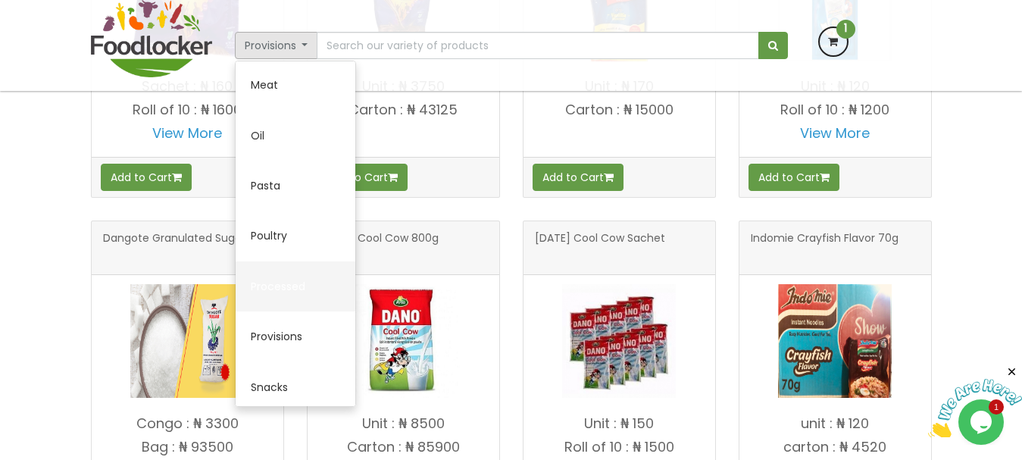
click at [292, 292] on link "Processed" at bounding box center [296, 286] width 120 height 50
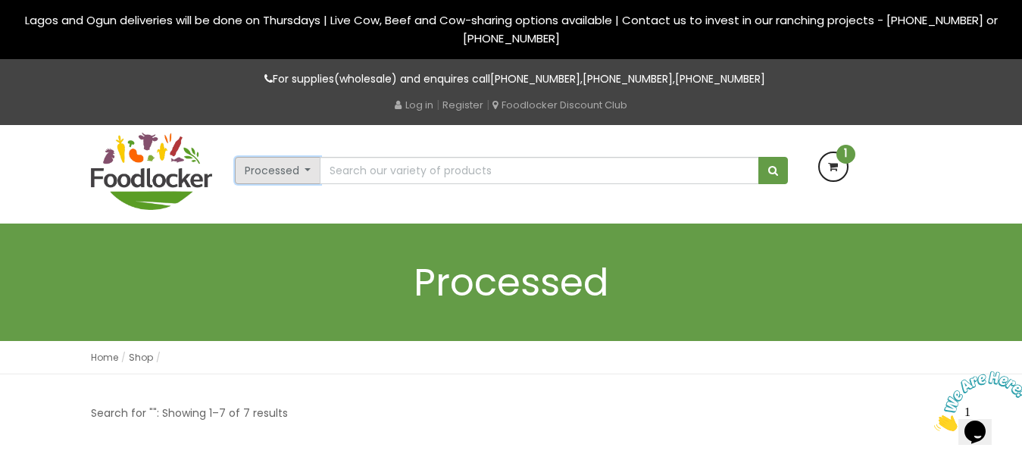
click at [308, 169] on button "Processed" at bounding box center [278, 170] width 86 height 27
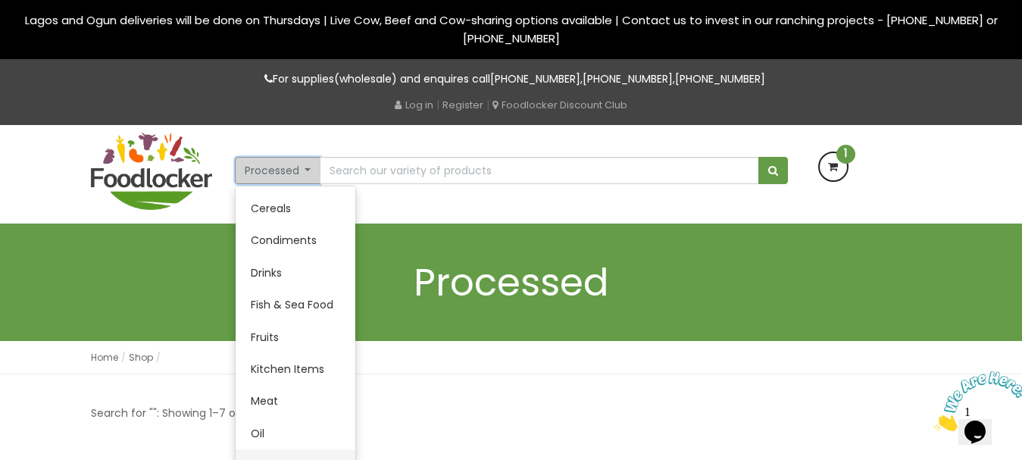
scroll to position [123, 0]
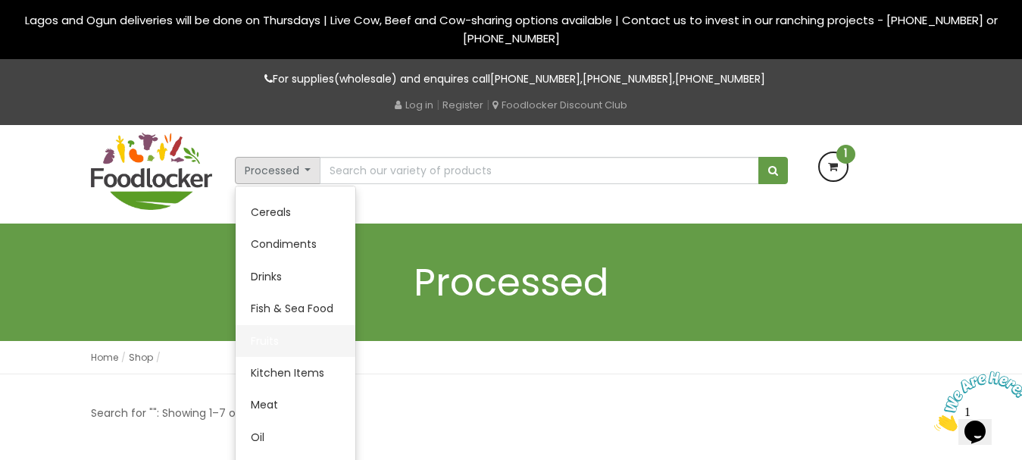
click at [278, 345] on link "Fruits" at bounding box center [296, 341] width 120 height 32
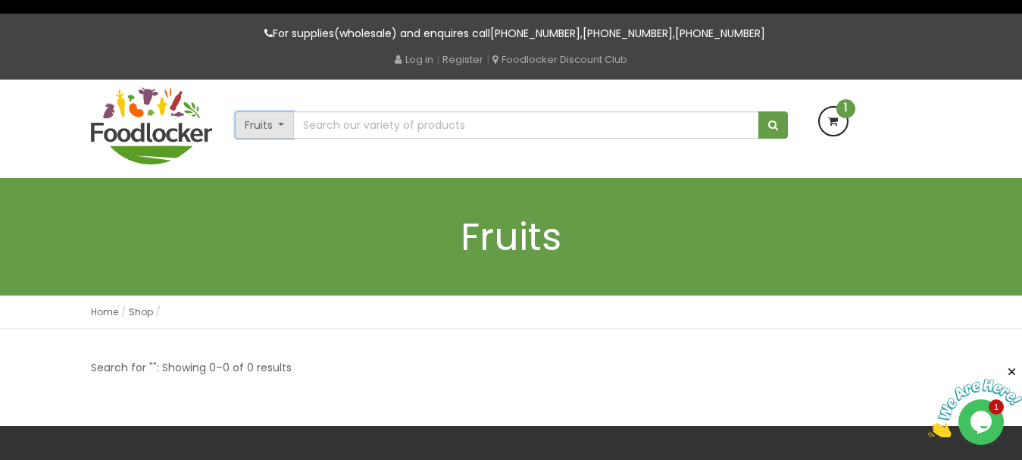
click at [272, 133] on button "Fruits" at bounding box center [265, 124] width 60 height 27
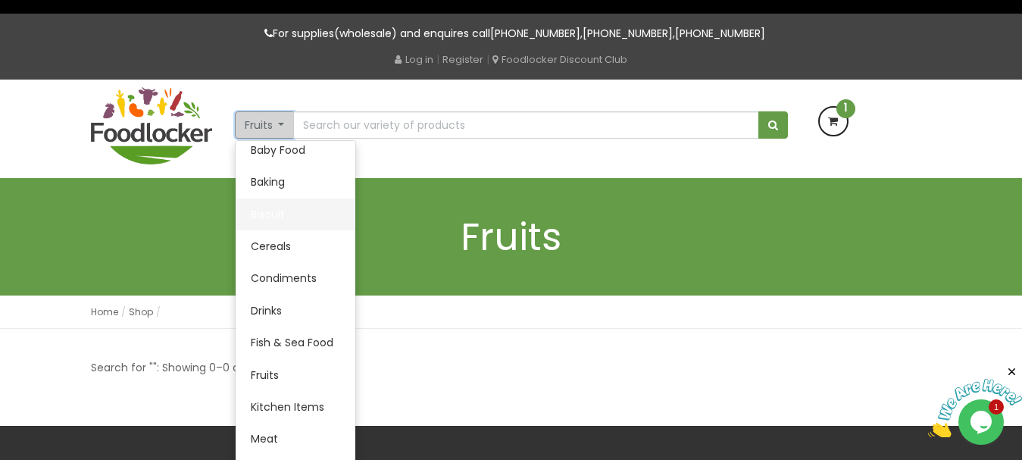
scroll to position [36, 0]
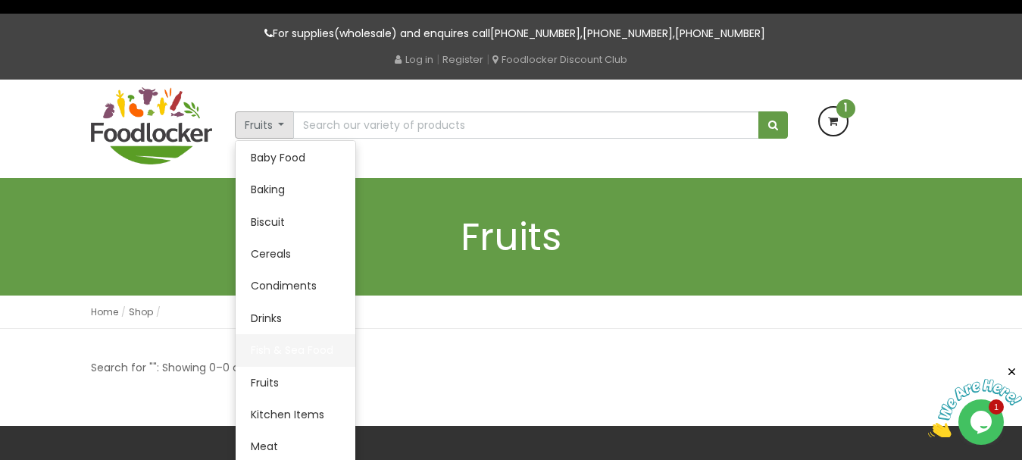
click at [300, 342] on link "Fish & Sea Food" at bounding box center [296, 350] width 120 height 32
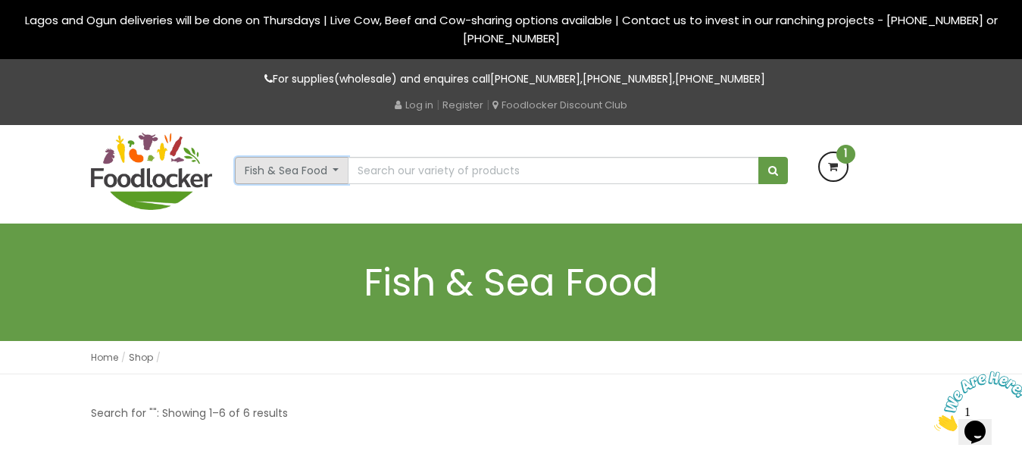
click at [330, 167] on button "Fish & Sea Food" at bounding box center [292, 170] width 114 height 27
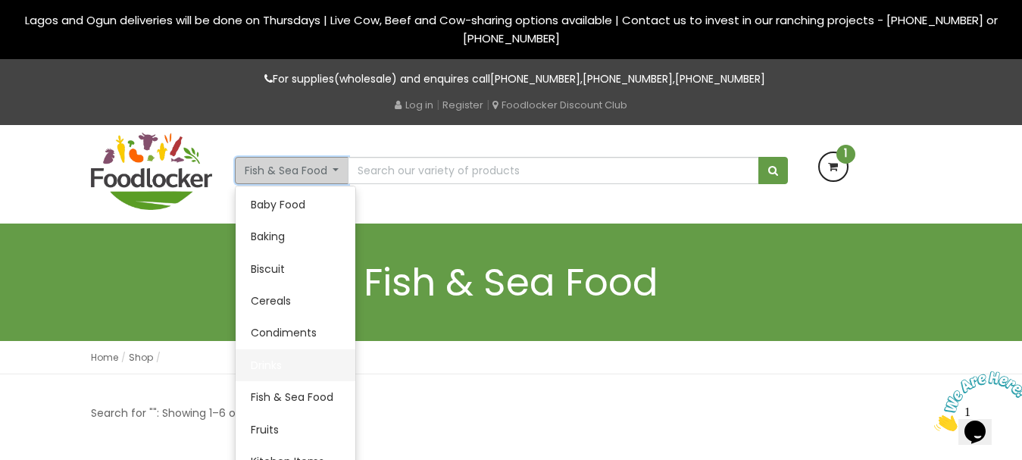
scroll to position [33, 0]
click at [269, 358] on link "Drinks" at bounding box center [296, 366] width 120 height 32
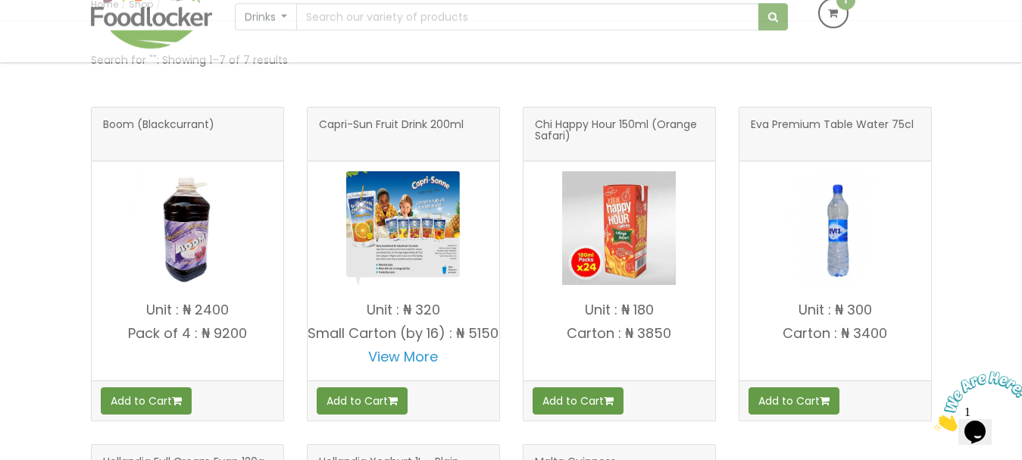
scroll to position [255, 0]
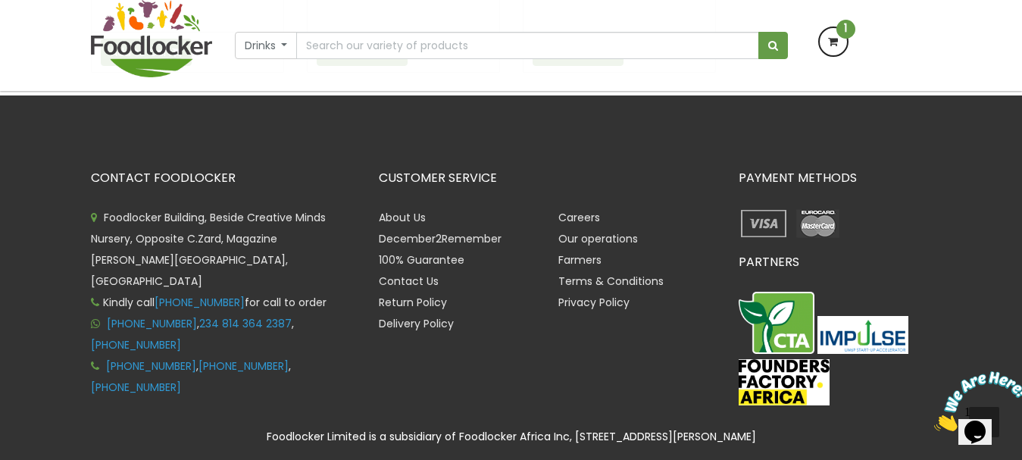
scroll to position [941, 0]
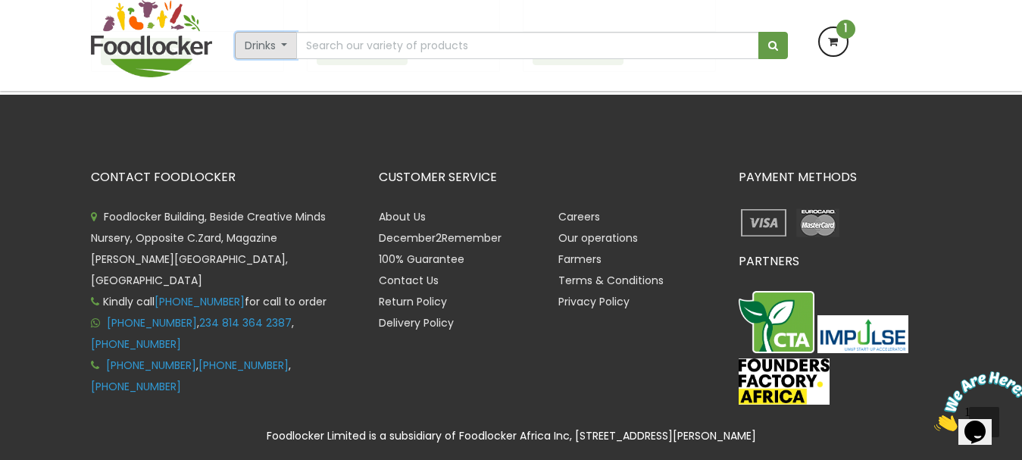
click at [289, 44] on button "Drinks" at bounding box center [266, 45] width 63 height 27
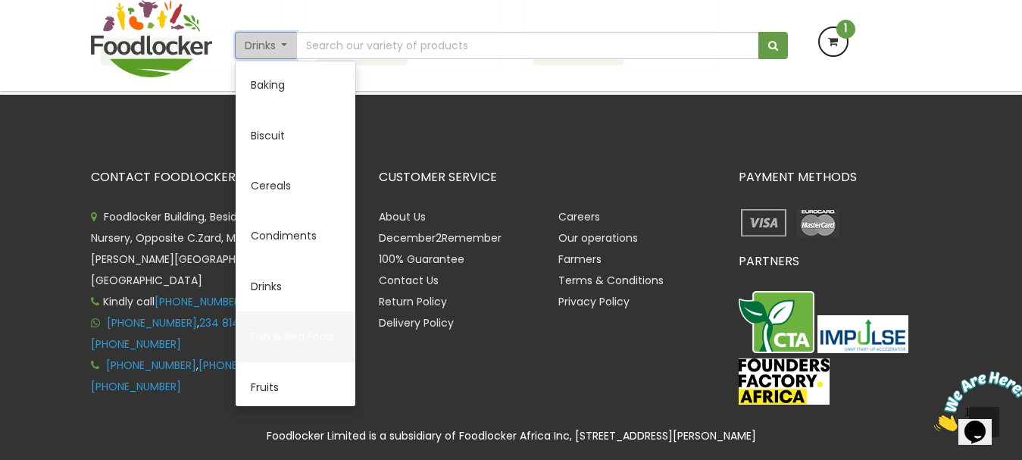
scroll to position [105, 0]
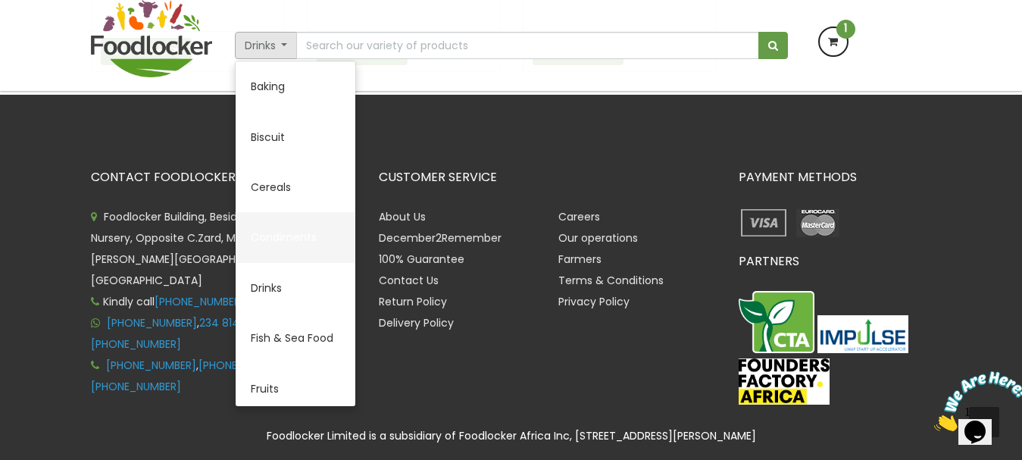
click at [295, 255] on link "Condiments" at bounding box center [296, 237] width 120 height 50
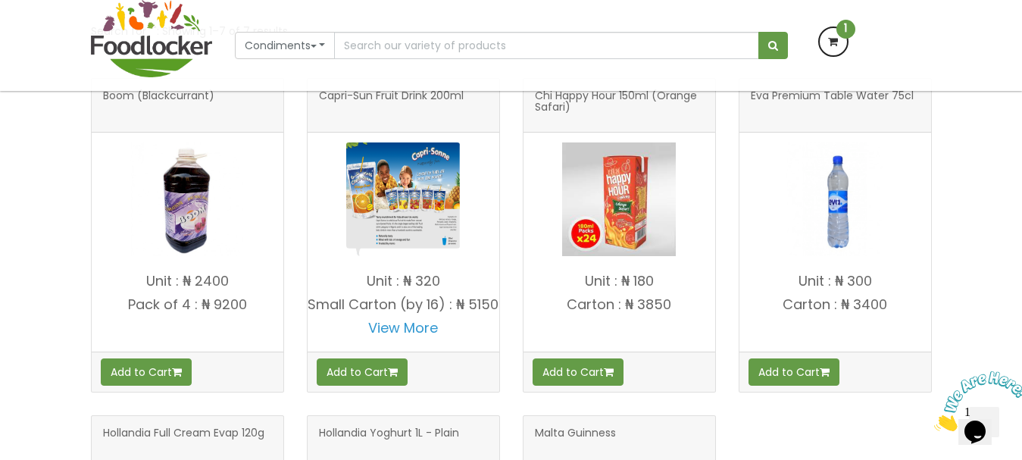
scroll to position [0, 0]
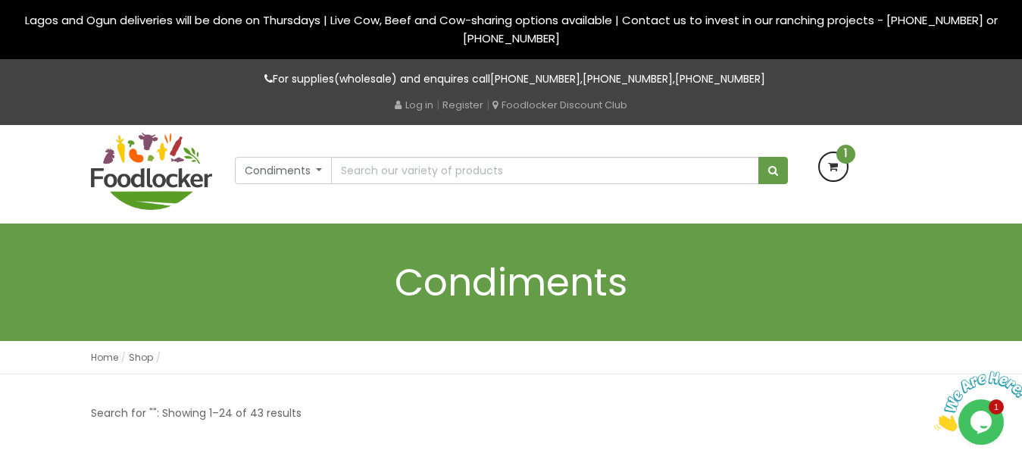
click at [0, 373] on div "Home Shop Shop" at bounding box center [511, 357] width 1022 height 33
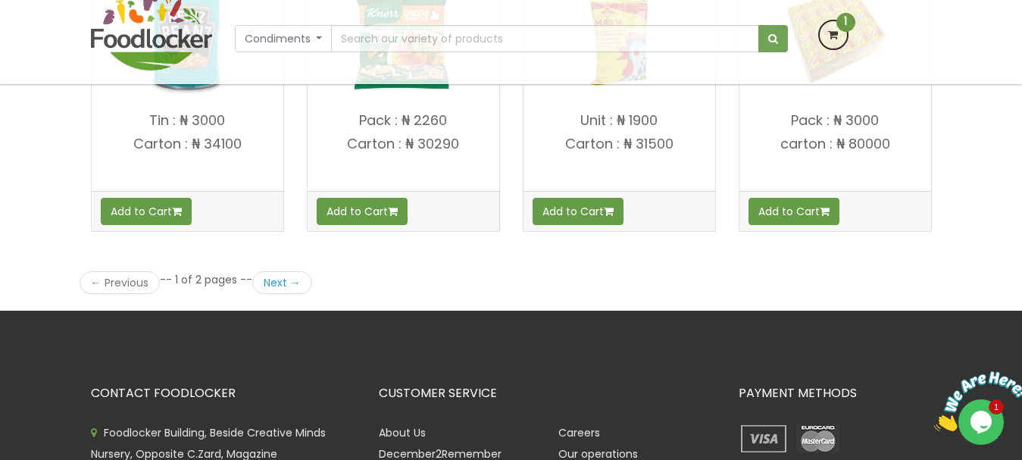
scroll to position [2174, 0]
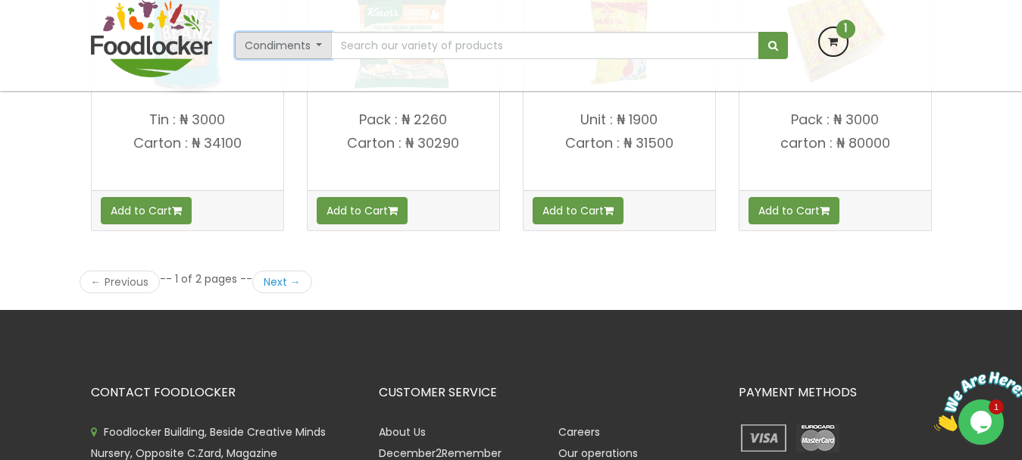
click at [299, 45] on button "Condiments" at bounding box center [284, 45] width 98 height 27
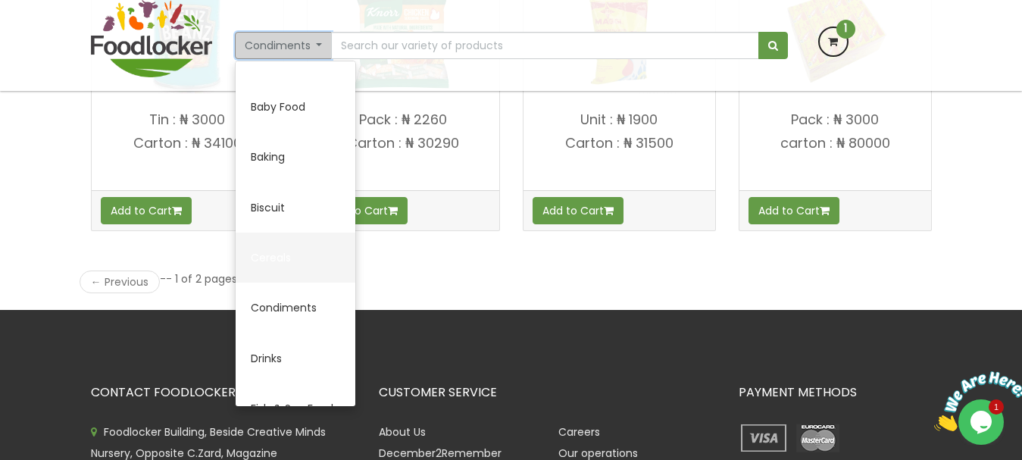
scroll to position [0, 0]
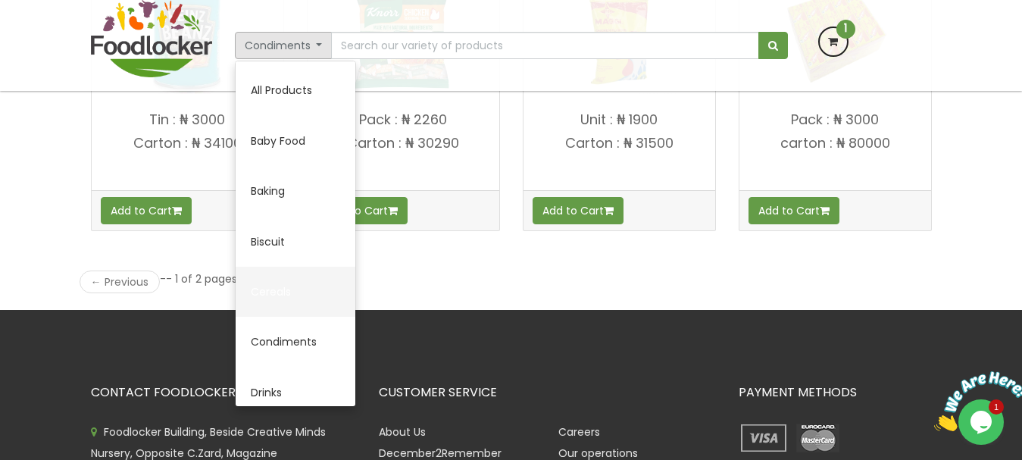
click at [289, 296] on link "Cereals" at bounding box center [296, 292] width 120 height 50
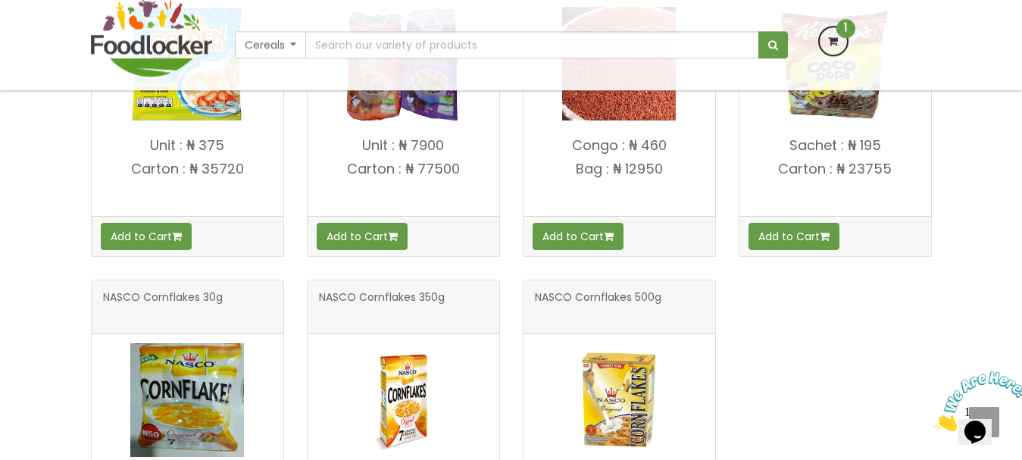
scroll to position [390, 0]
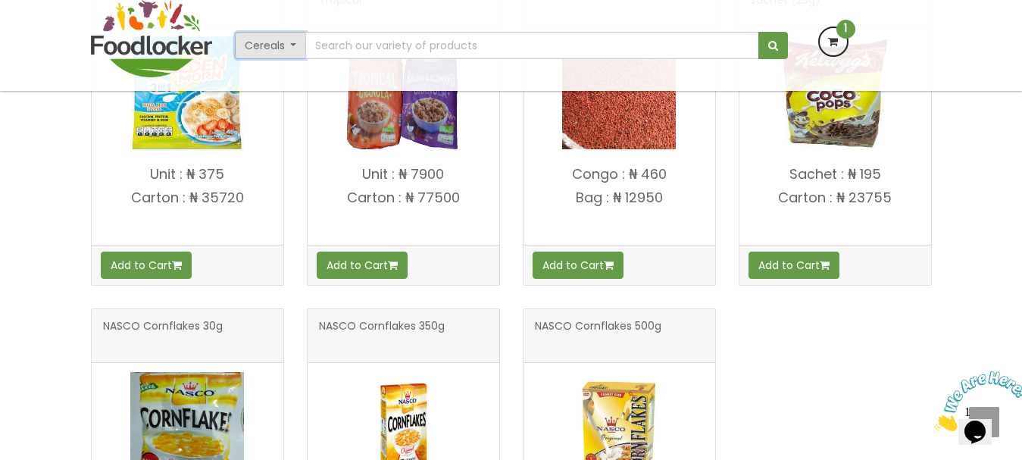
click at [283, 42] on button "Cereals" at bounding box center [271, 45] width 72 height 27
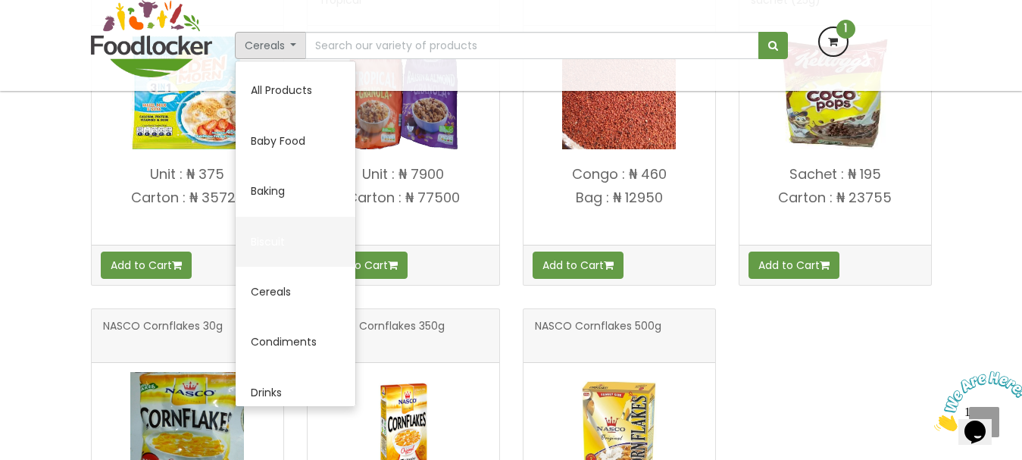
click at [279, 237] on link "Biscuit" at bounding box center [296, 242] width 120 height 50
